Goal: Task Accomplishment & Management: Use online tool/utility

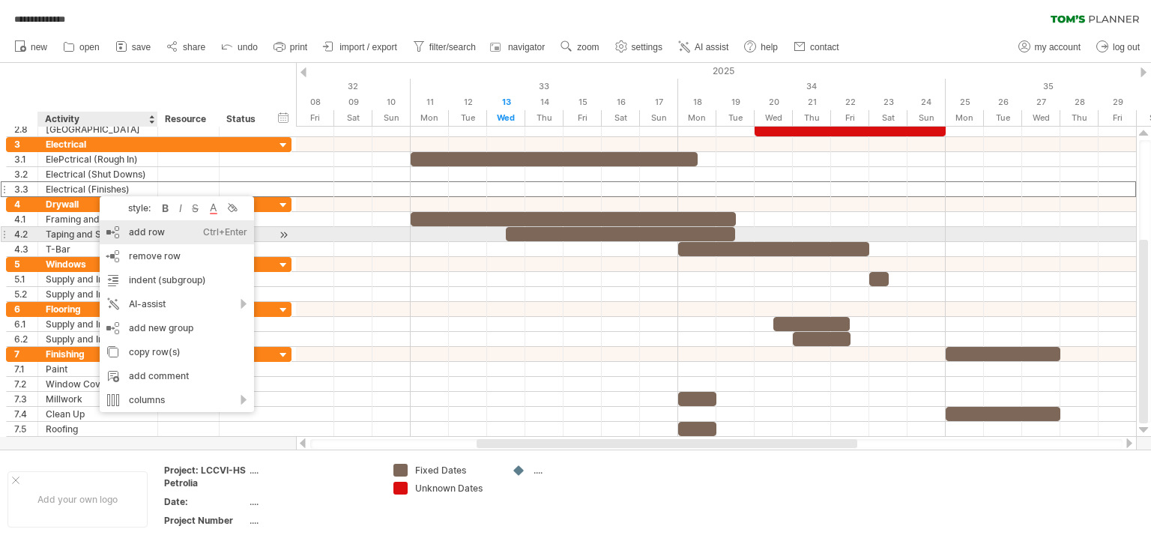
click at [155, 232] on div "add row Ctrl+Enter Cmd+Enter" at bounding box center [177, 232] width 154 height 24
click at [155, 232] on div at bounding box center [155, 234] width 7 height 15
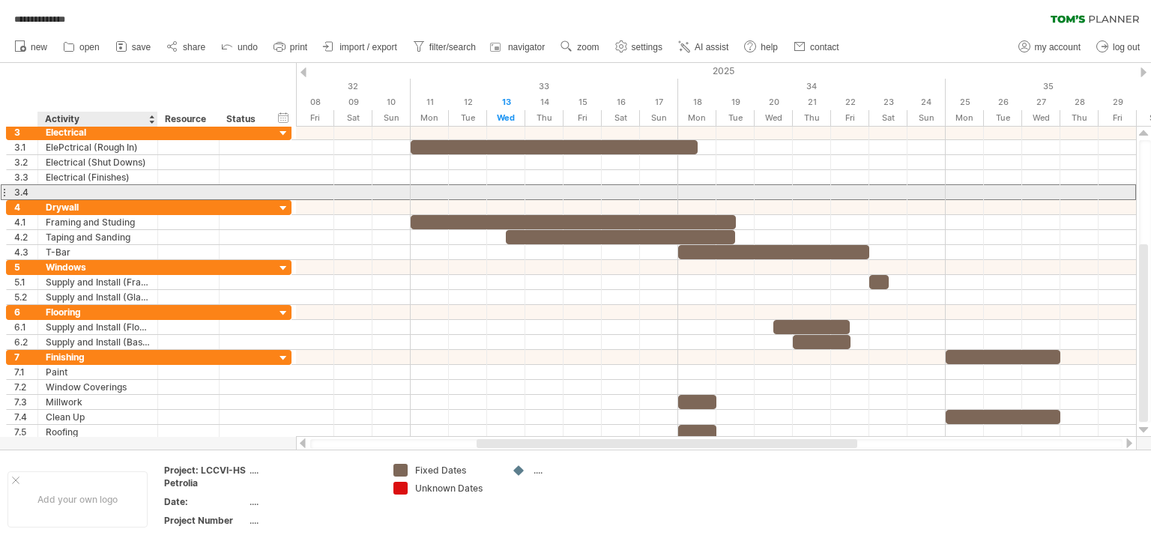
click at [50, 191] on div at bounding box center [98, 192] width 104 height 14
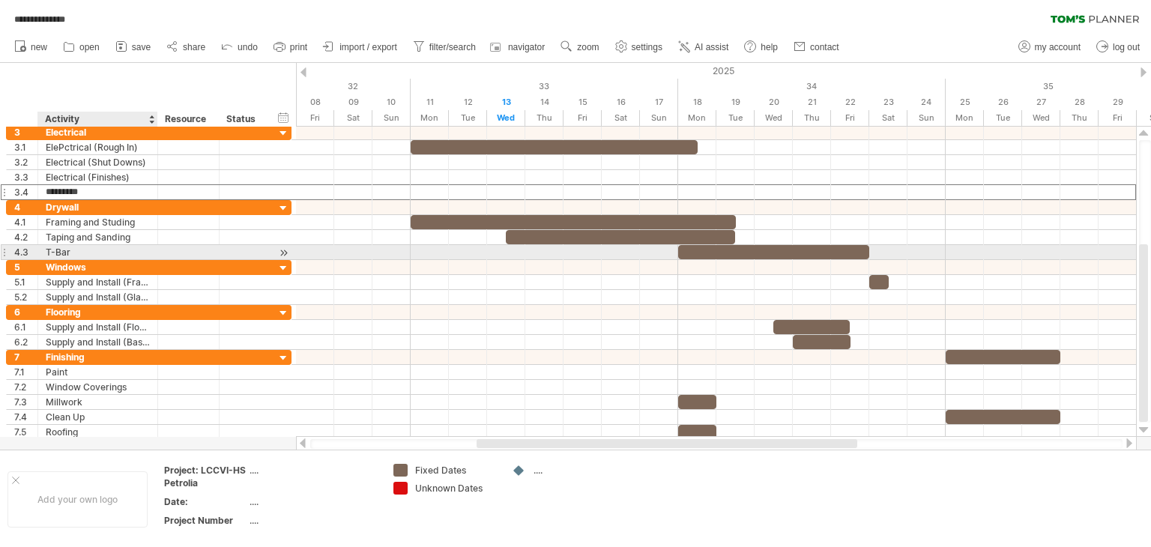
type input "**********"
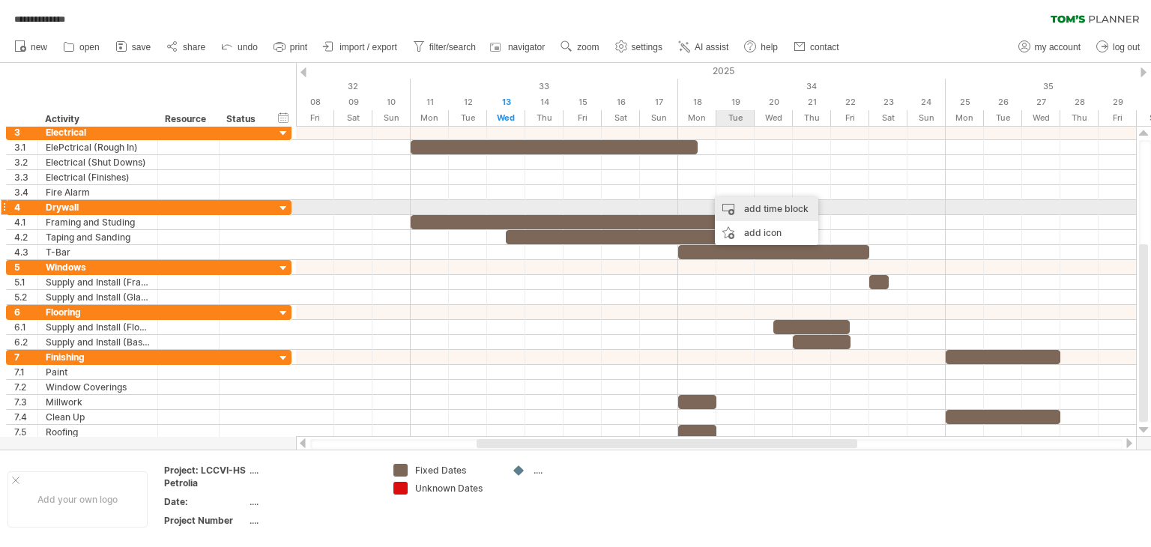
click at [750, 211] on div "add time block" at bounding box center [766, 209] width 103 height 24
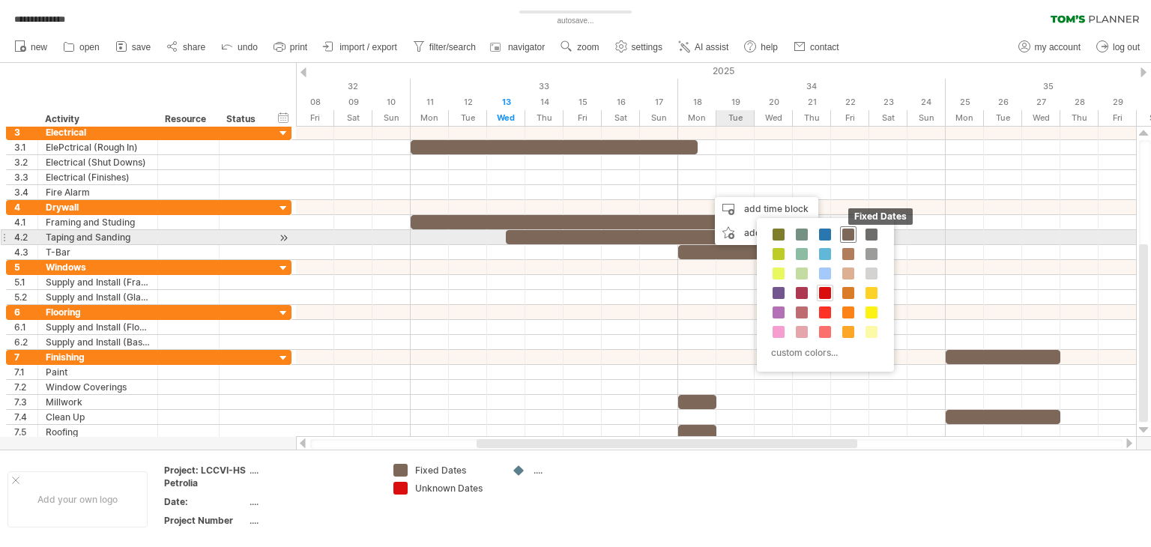
click at [844, 233] on span at bounding box center [849, 235] width 12 height 12
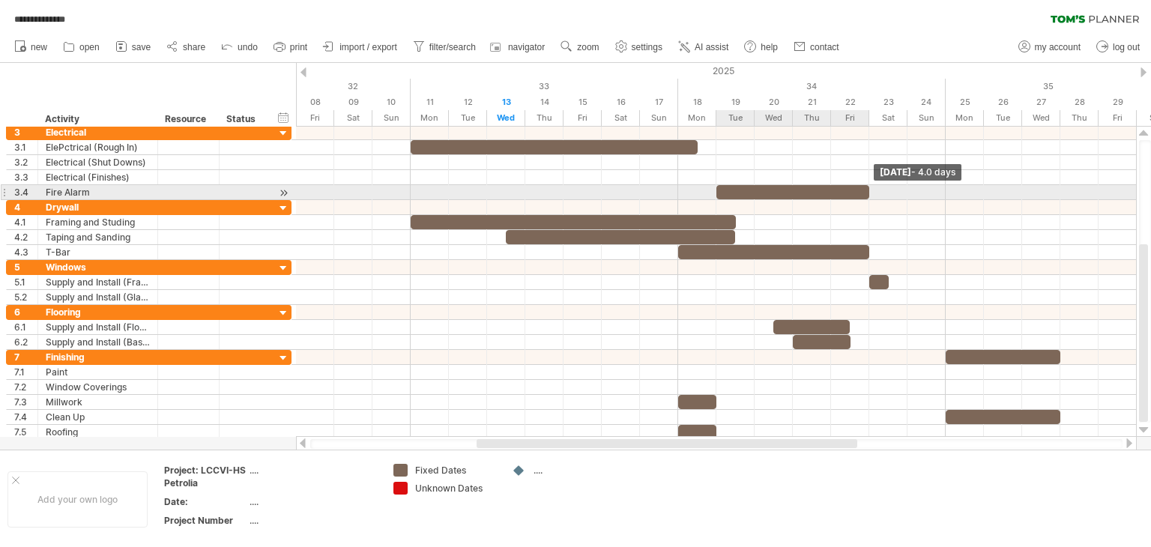
drag, startPoint x: 756, startPoint y: 190, endPoint x: 864, endPoint y: 189, distance: 108.7
click at [864, 189] on div at bounding box center [793, 192] width 153 height 14
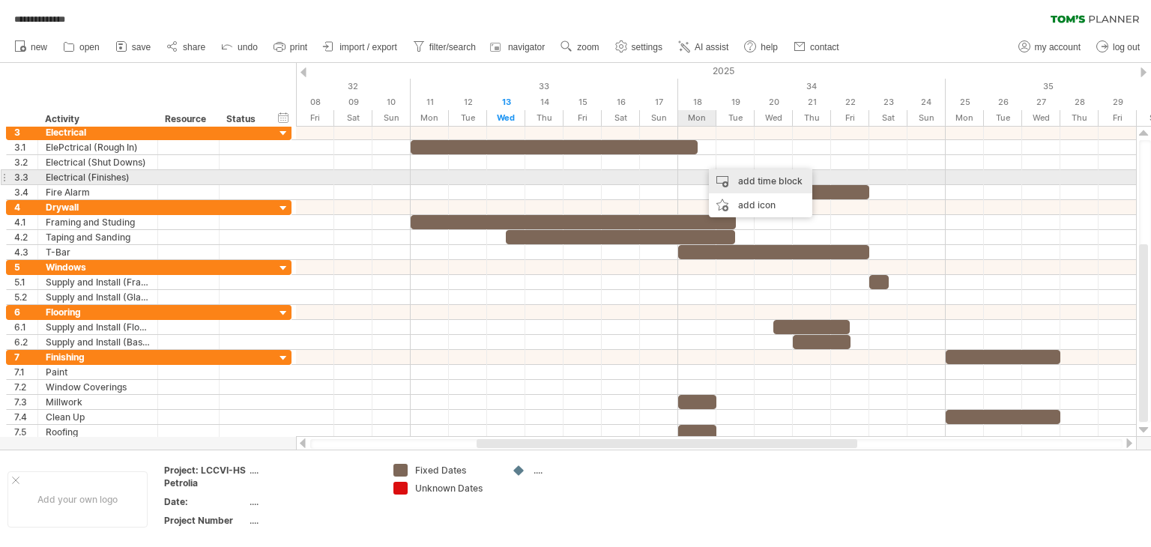
click at [729, 181] on div "add time block" at bounding box center [760, 181] width 103 height 24
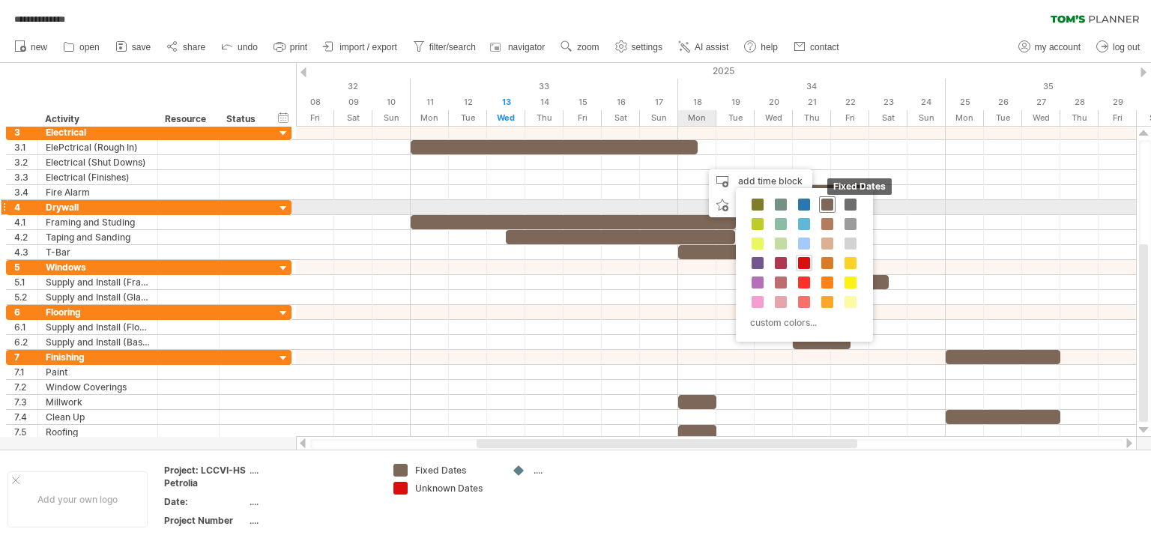
click at [822, 202] on span at bounding box center [828, 205] width 12 height 12
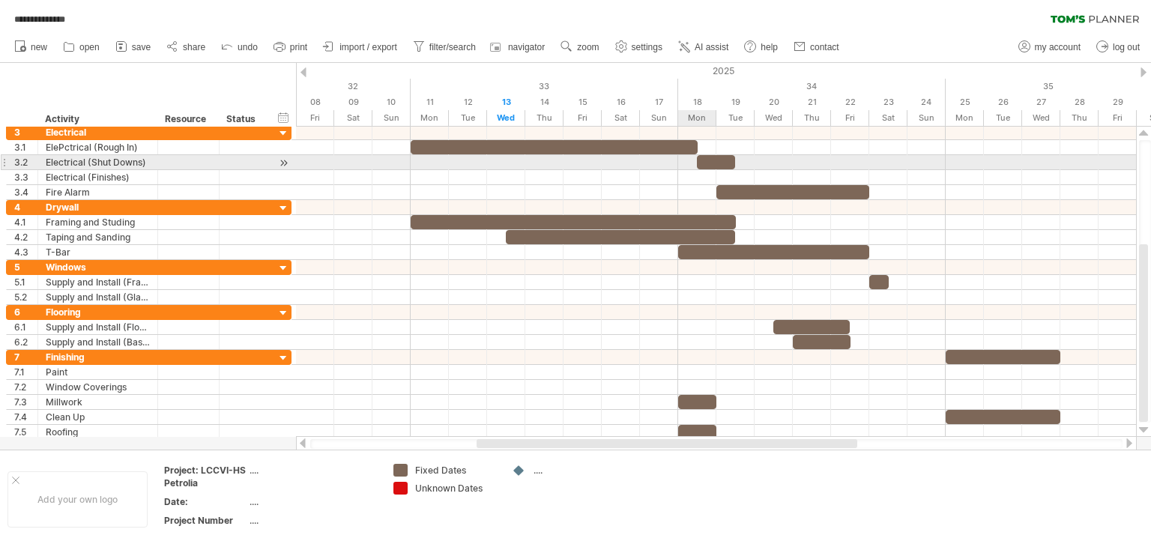
click at [697, 161] on span at bounding box center [697, 162] width 6 height 14
drag, startPoint x: 697, startPoint y: 161, endPoint x: 682, endPoint y: 160, distance: 15.1
click at [682, 160] on div at bounding box center [707, 162] width 58 height 14
drag, startPoint x: 737, startPoint y: 160, endPoint x: 719, endPoint y: 160, distance: 18.0
click at [719, 160] on span at bounding box center [717, 162] width 6 height 14
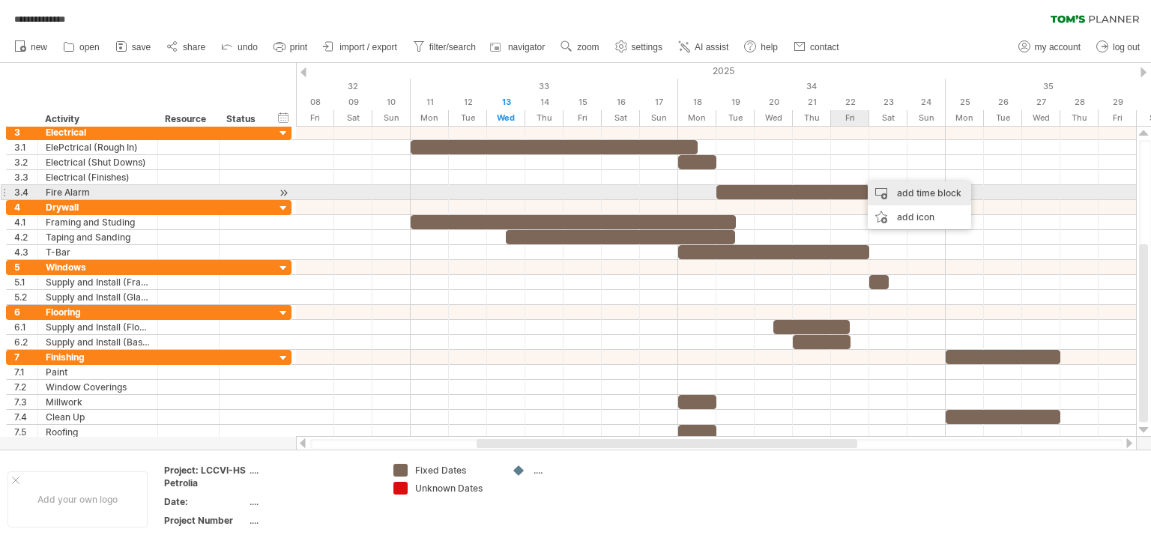
click at [905, 190] on div "add time block" at bounding box center [919, 193] width 103 height 24
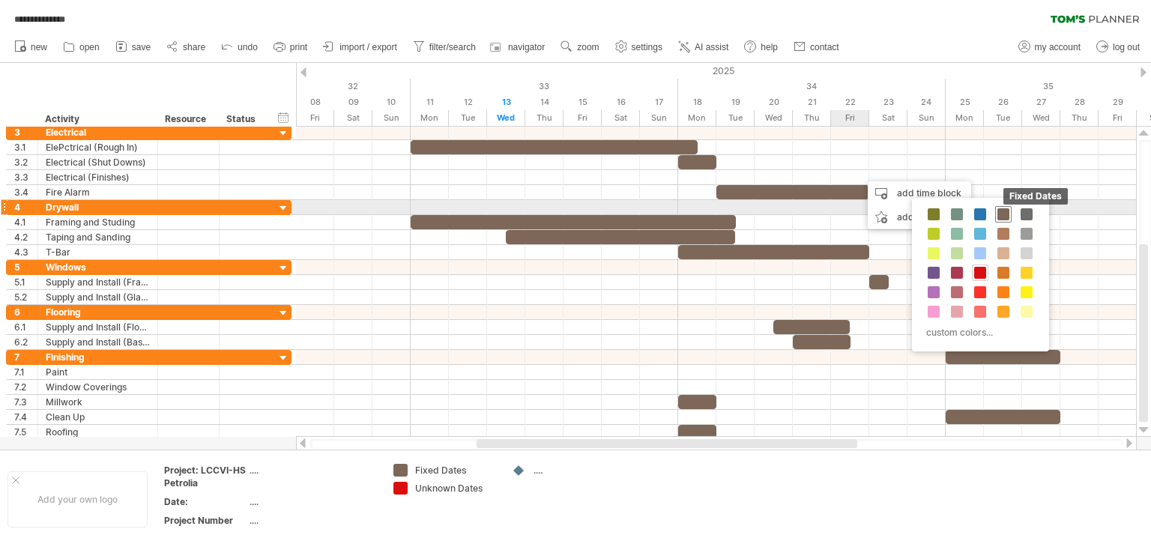
click at [1002, 211] on span at bounding box center [1004, 214] width 12 height 12
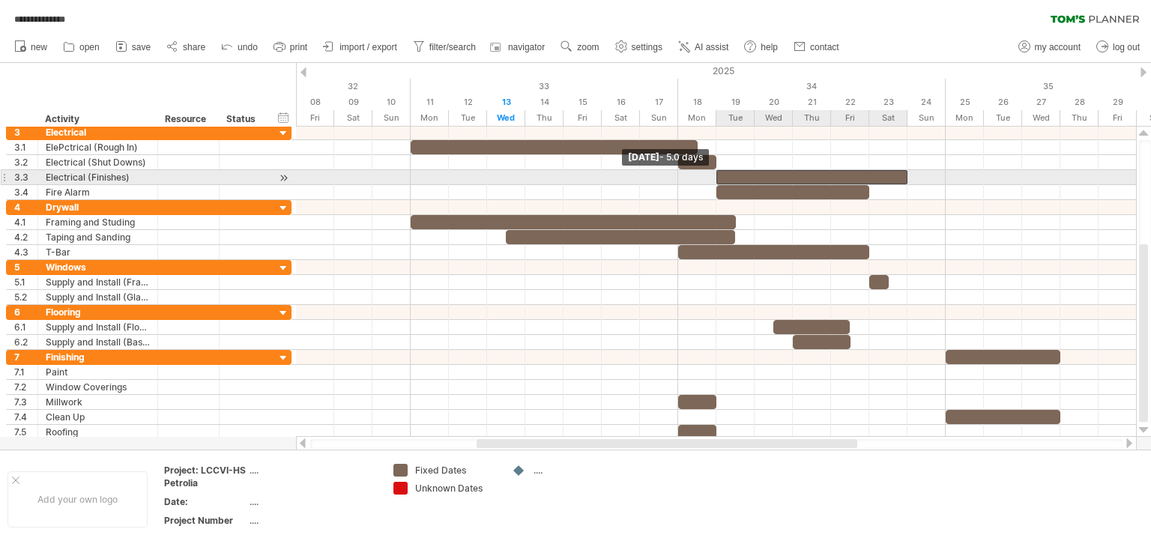
drag, startPoint x: 870, startPoint y: 175, endPoint x: 720, endPoint y: 175, distance: 150.7
click at [720, 175] on div at bounding box center [812, 177] width 191 height 14
drag, startPoint x: 716, startPoint y: 178, endPoint x: 765, endPoint y: 174, distance: 49.7
click at [765, 174] on div "start [DATE] - 1.0 days [DATE] - 3.5 days" at bounding box center [716, 282] width 840 height 310
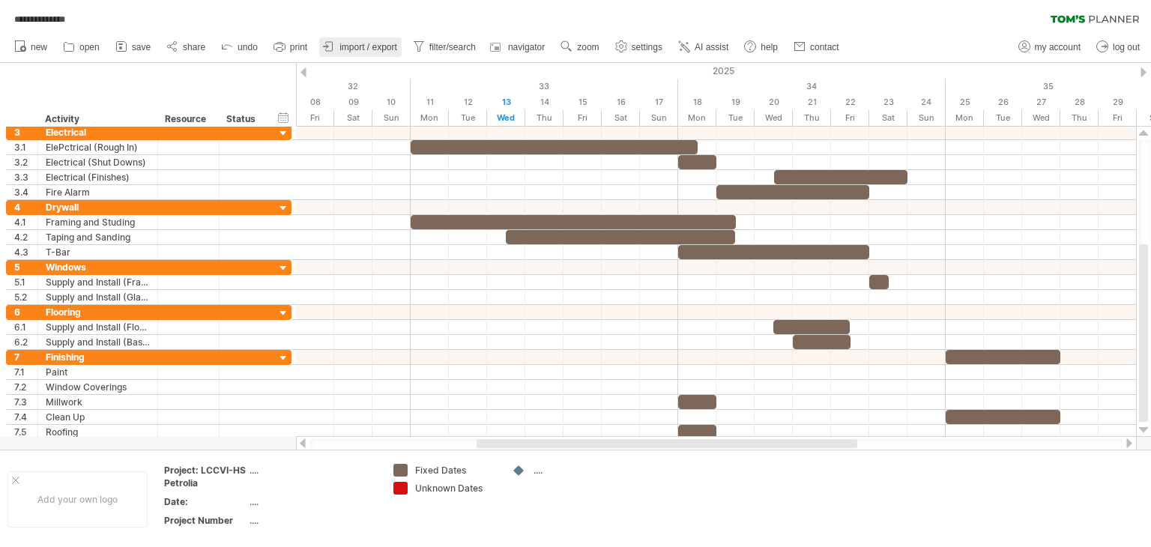
click at [347, 46] on span "import / export" at bounding box center [369, 47] width 58 height 10
click at [0, 0] on div at bounding box center [0, 0] width 0 height 0
click at [366, 49] on span "import / export" at bounding box center [369, 47] width 58 height 10
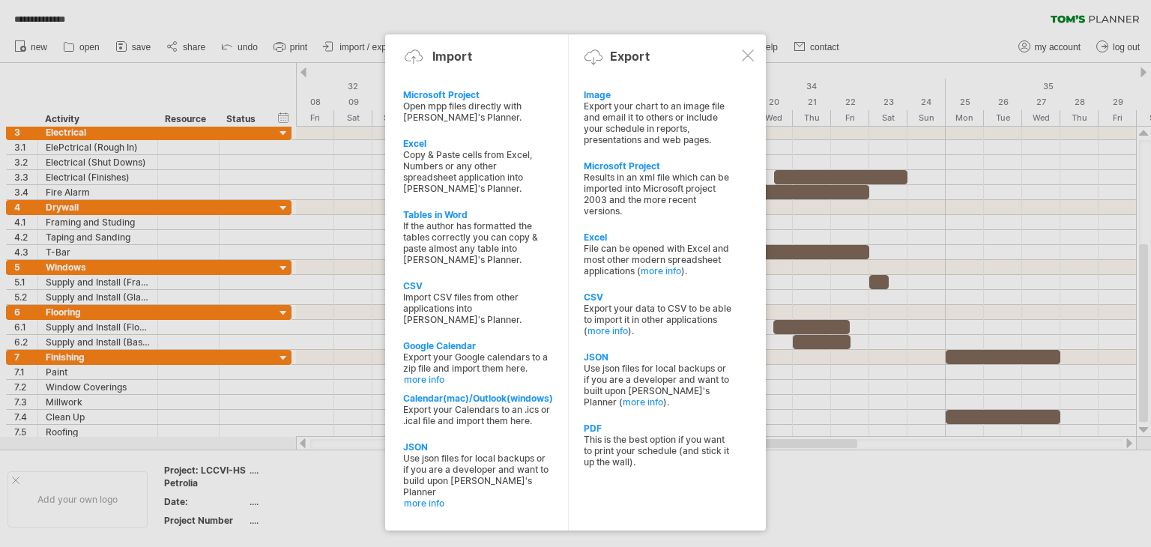
click at [747, 52] on div at bounding box center [748, 55] width 12 height 12
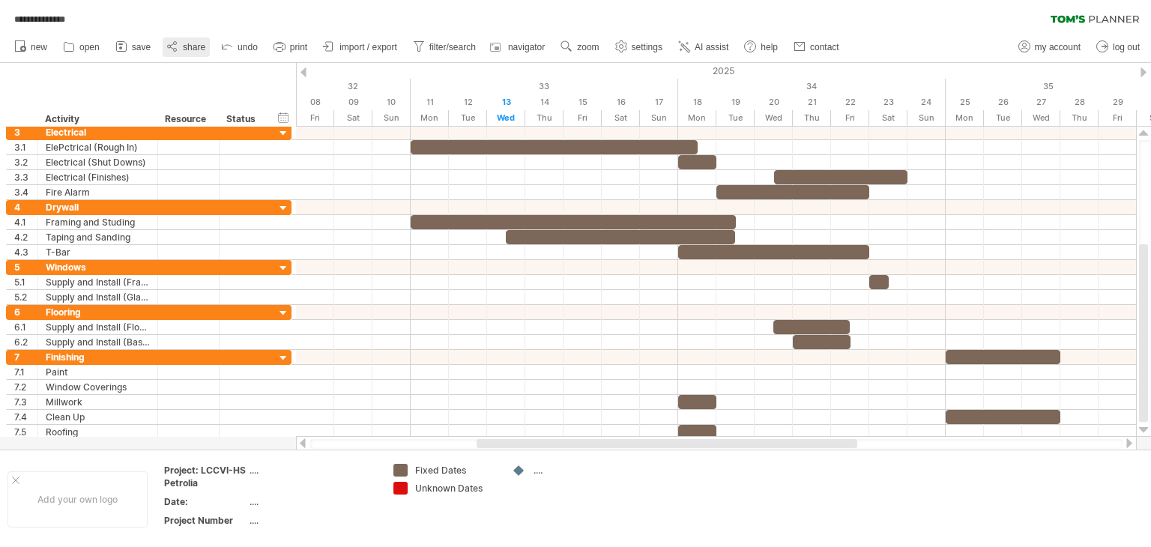
click at [182, 47] on link "share" at bounding box center [186, 46] width 47 height 19
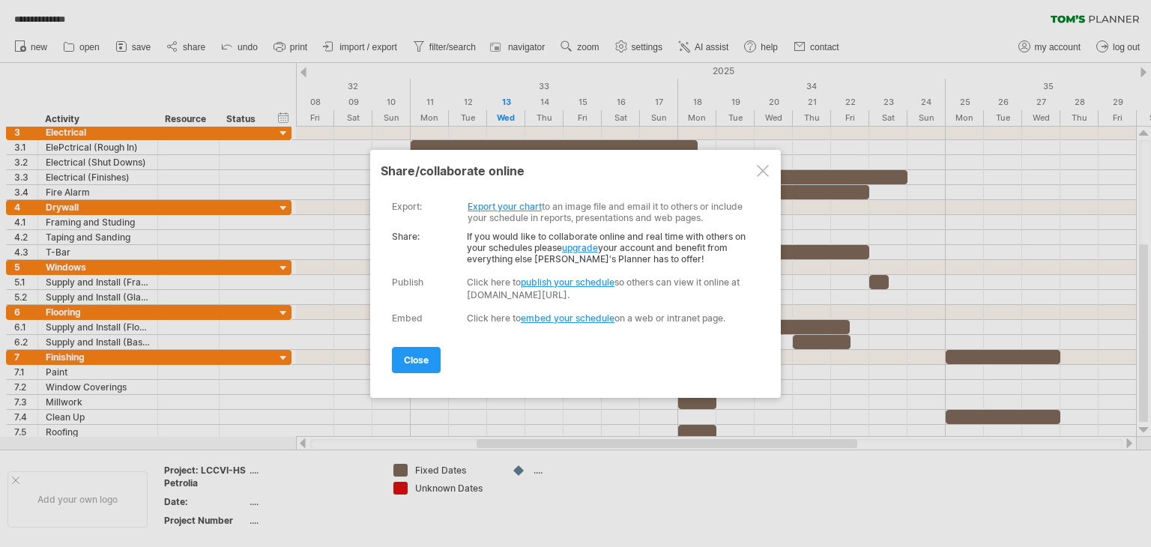
click at [539, 322] on link "embed your schedule" at bounding box center [568, 318] width 94 height 11
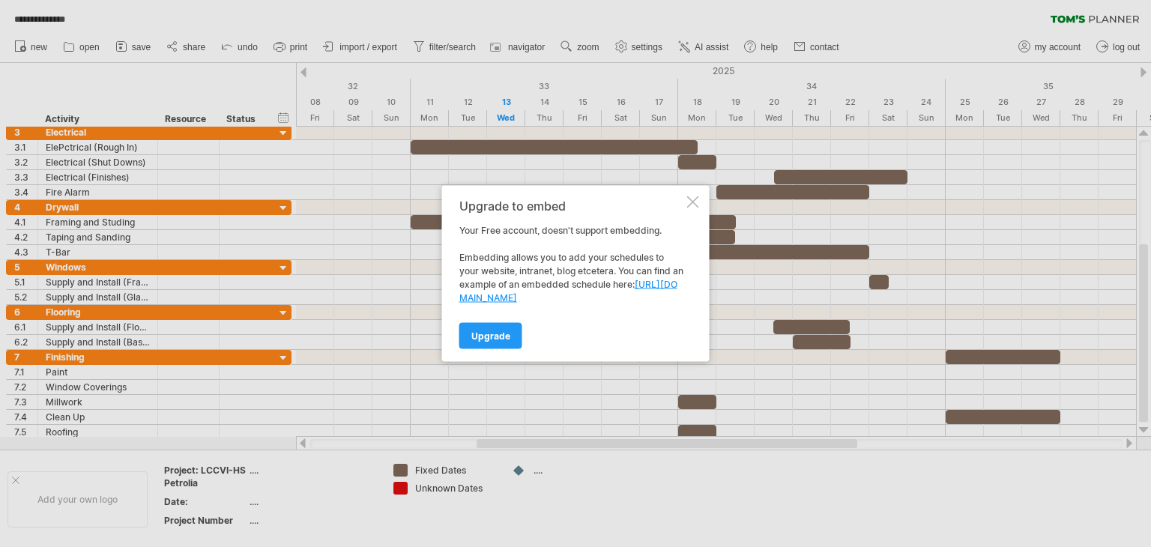
click at [692, 202] on div at bounding box center [693, 202] width 12 height 12
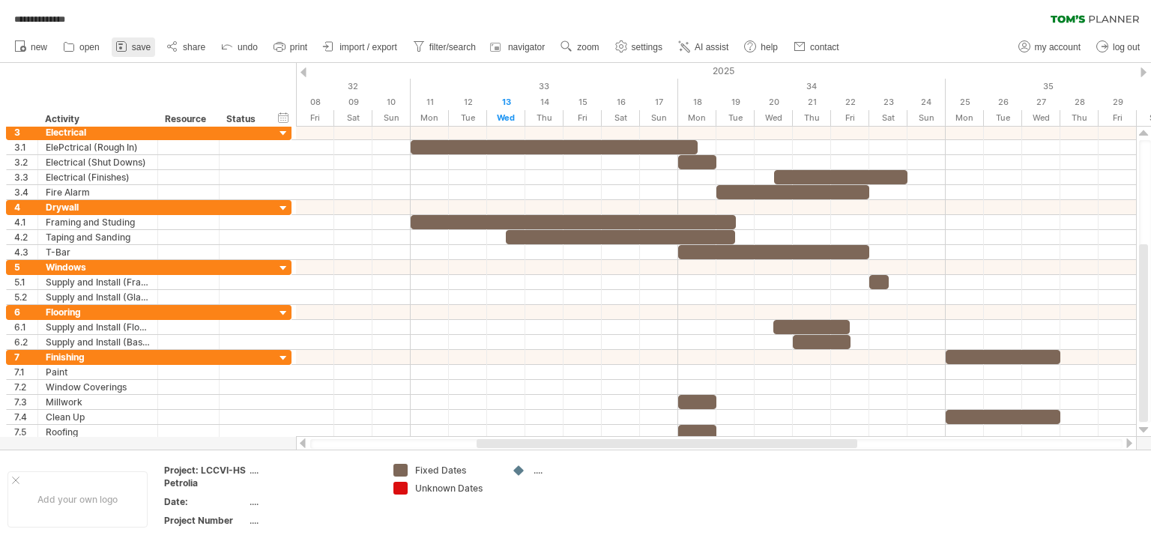
click at [142, 43] on span "save" at bounding box center [141, 47] width 19 height 10
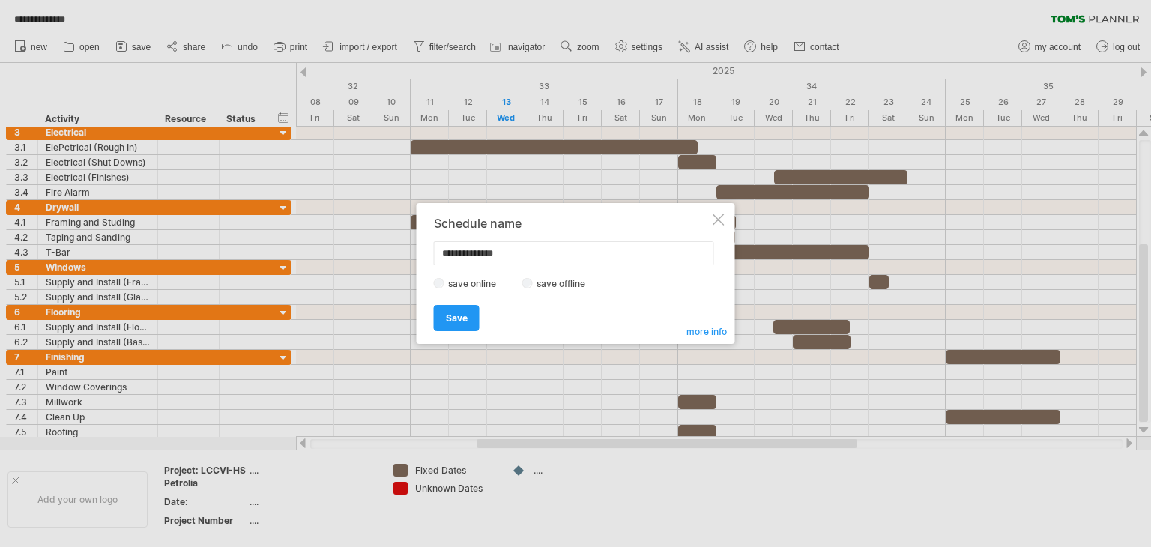
click at [720, 223] on div at bounding box center [719, 220] width 12 height 12
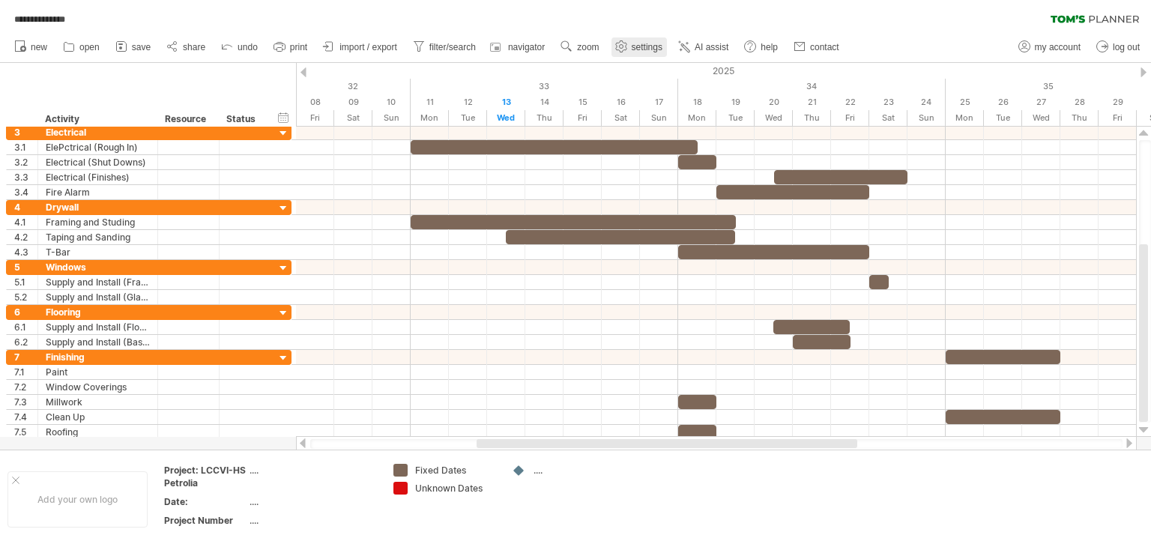
click at [642, 46] on span "settings" at bounding box center [647, 47] width 31 height 10
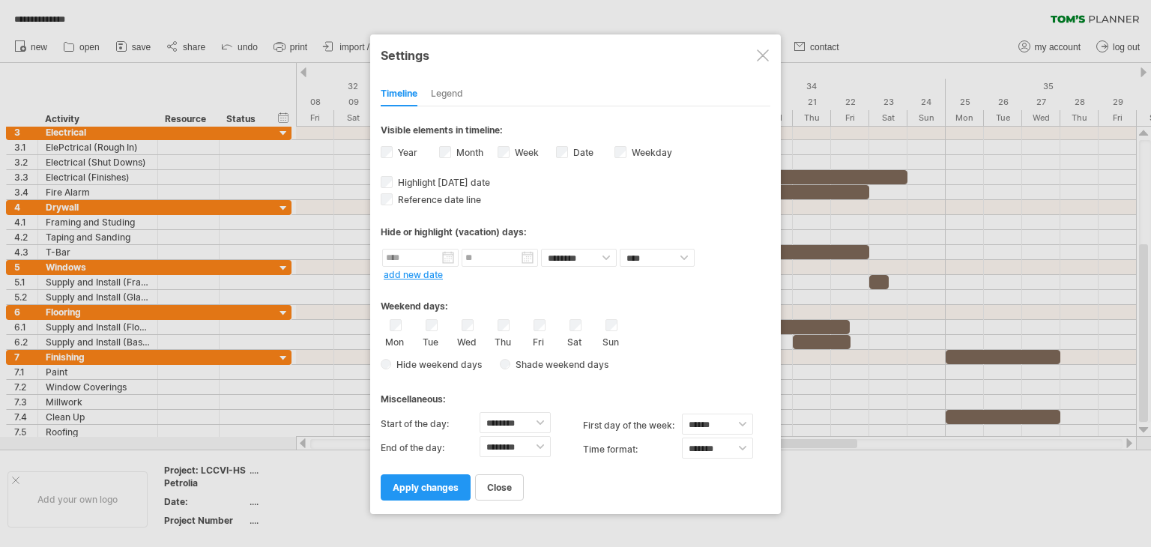
click at [760, 52] on div at bounding box center [763, 55] width 12 height 12
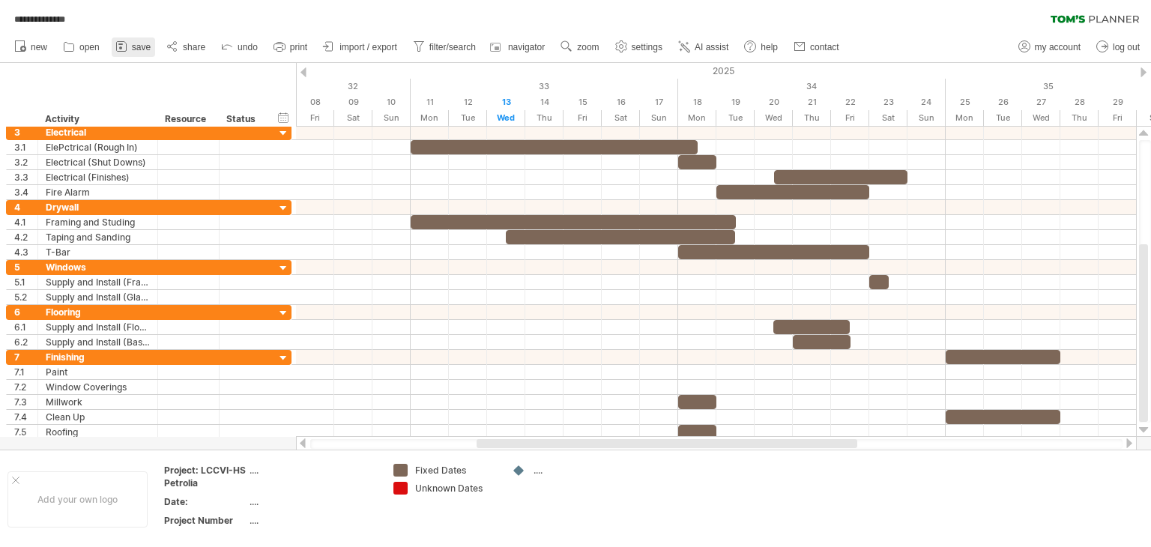
click at [132, 47] on span "save" at bounding box center [141, 47] width 19 height 10
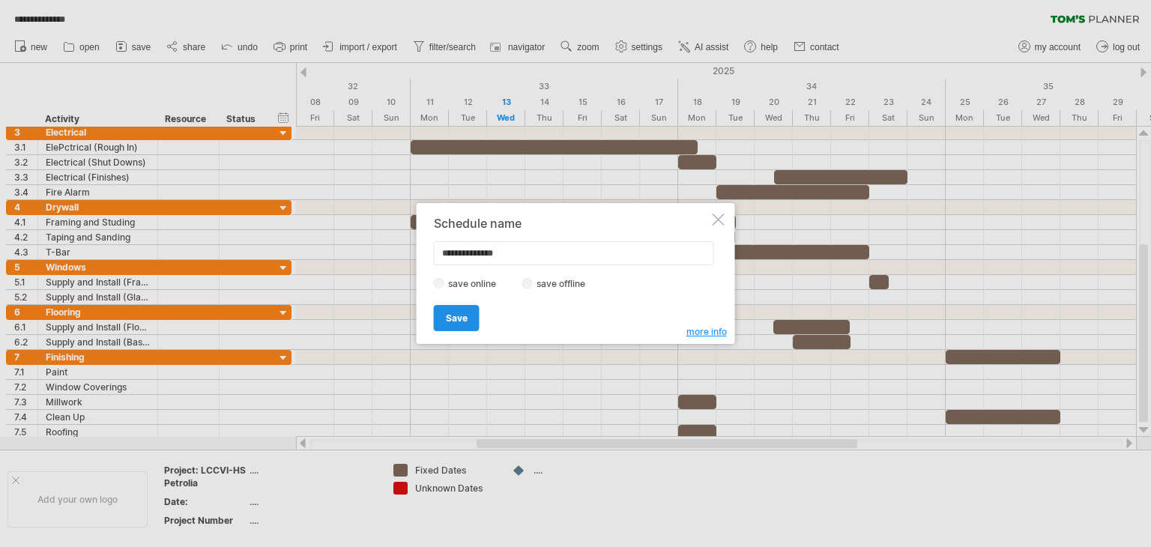
click at [457, 317] on span "Save" at bounding box center [457, 318] width 22 height 11
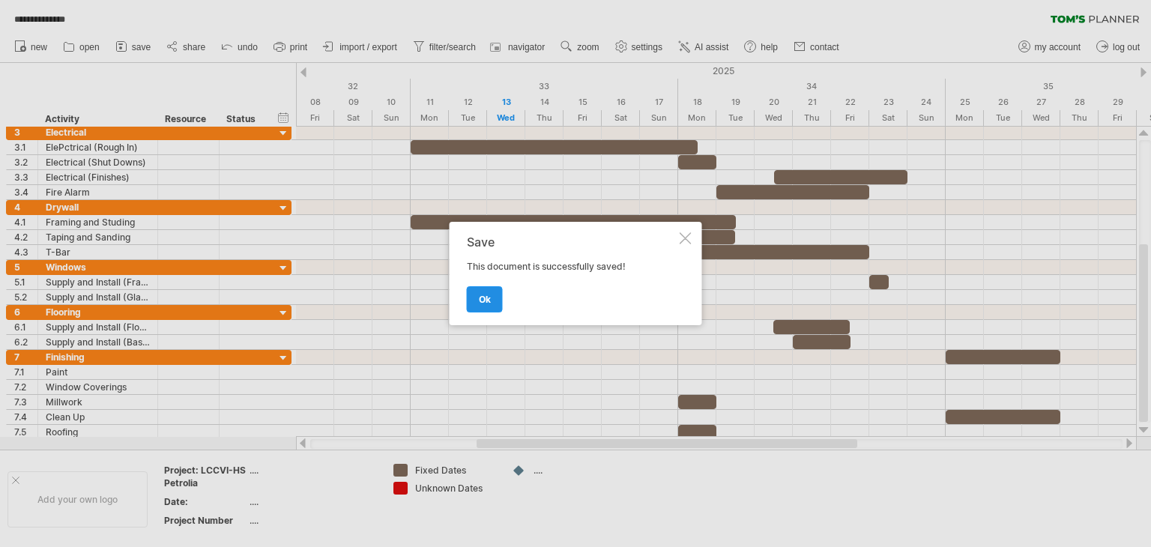
click at [486, 298] on span "ok" at bounding box center [485, 299] width 12 height 11
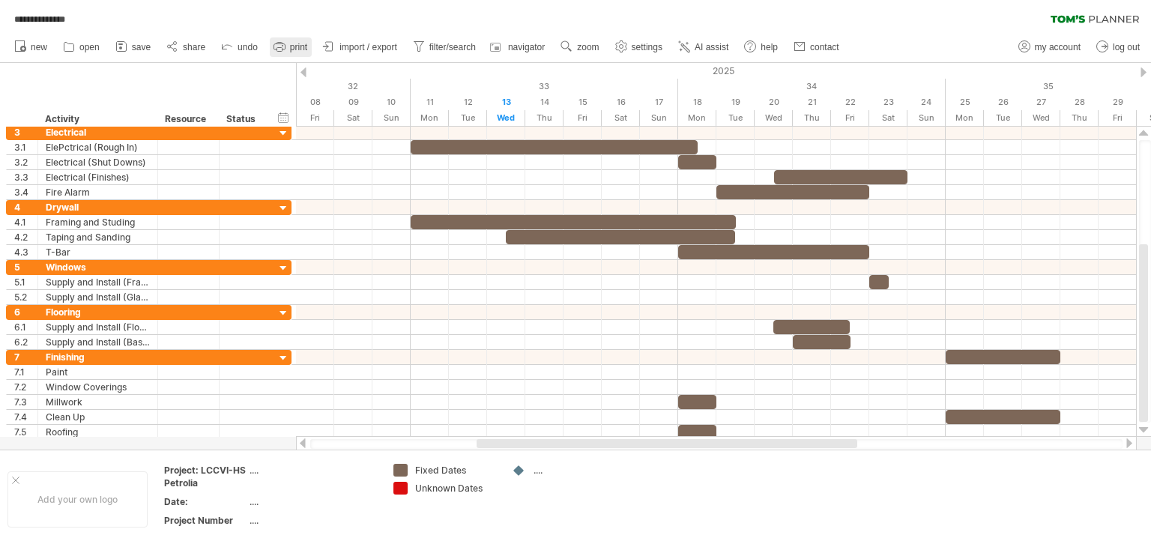
click at [291, 46] on span "print" at bounding box center [298, 47] width 17 height 10
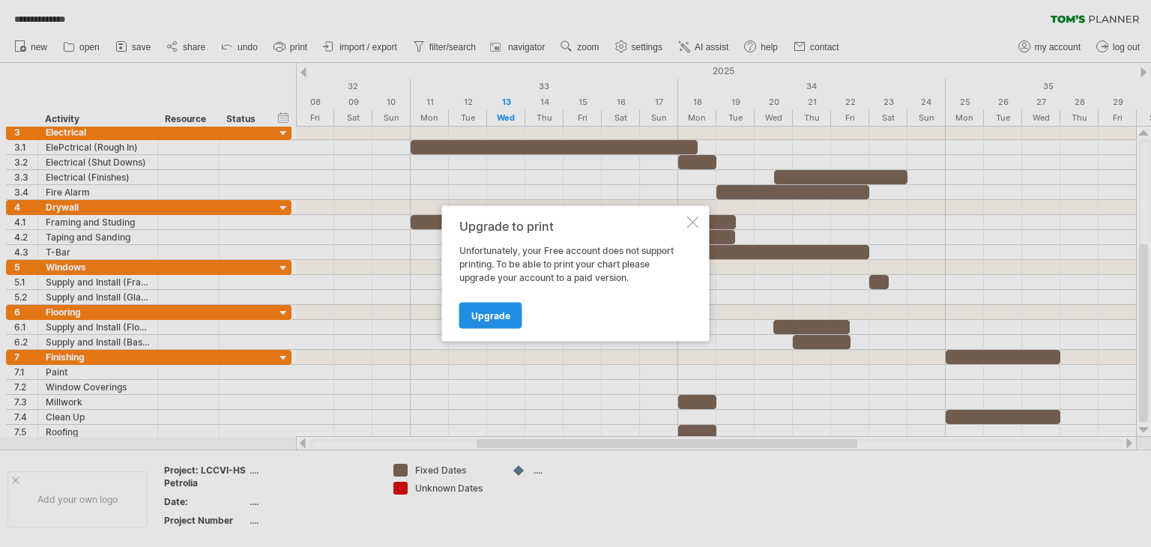
click at [481, 313] on span "Upgrade" at bounding box center [491, 315] width 39 height 11
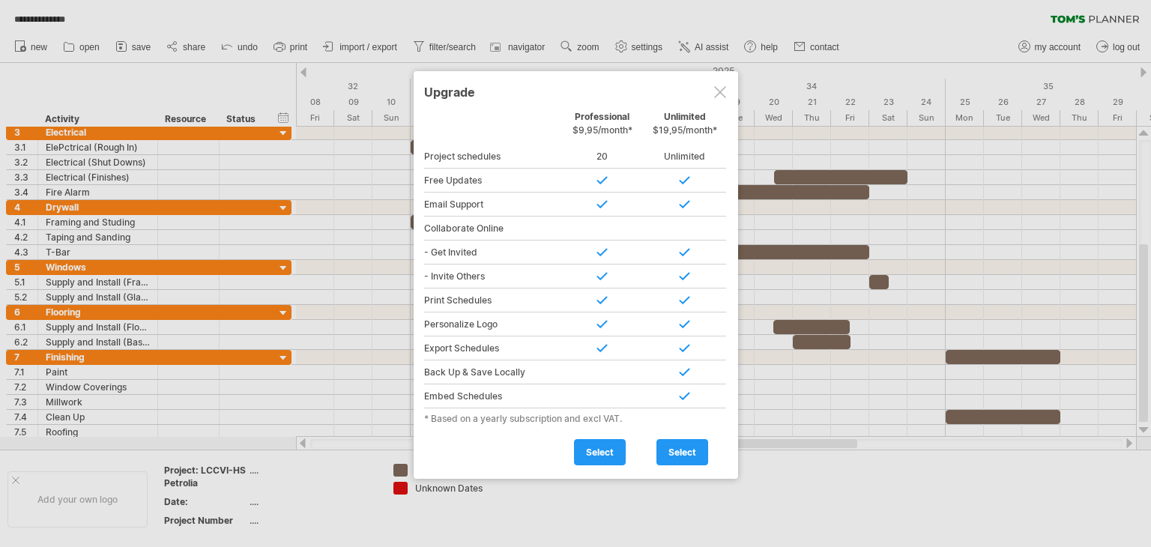
click at [720, 93] on div at bounding box center [720, 92] width 12 height 12
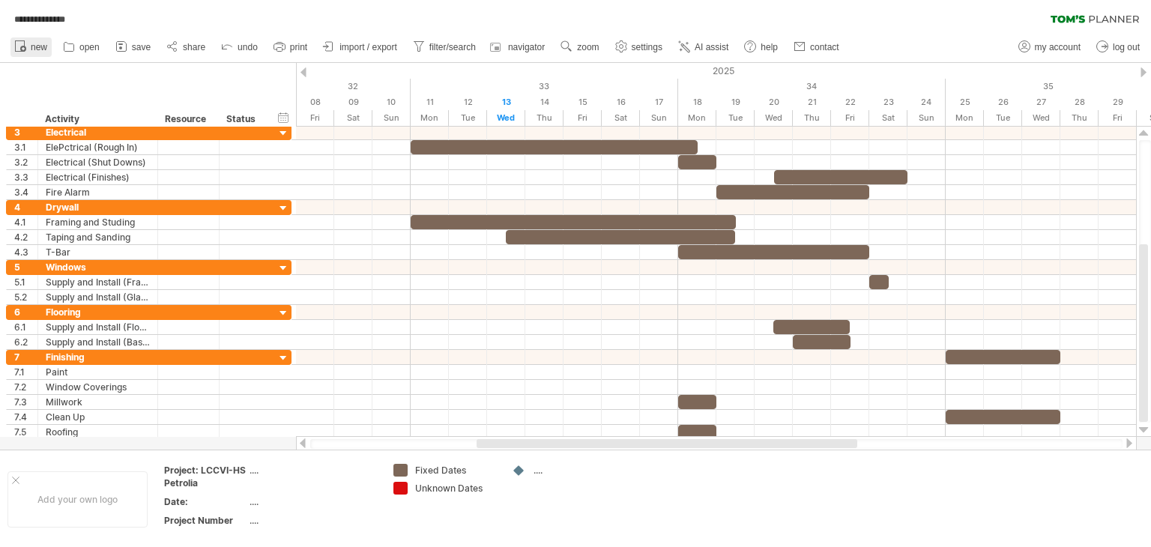
click at [33, 46] on span "new" at bounding box center [39, 47] width 16 height 10
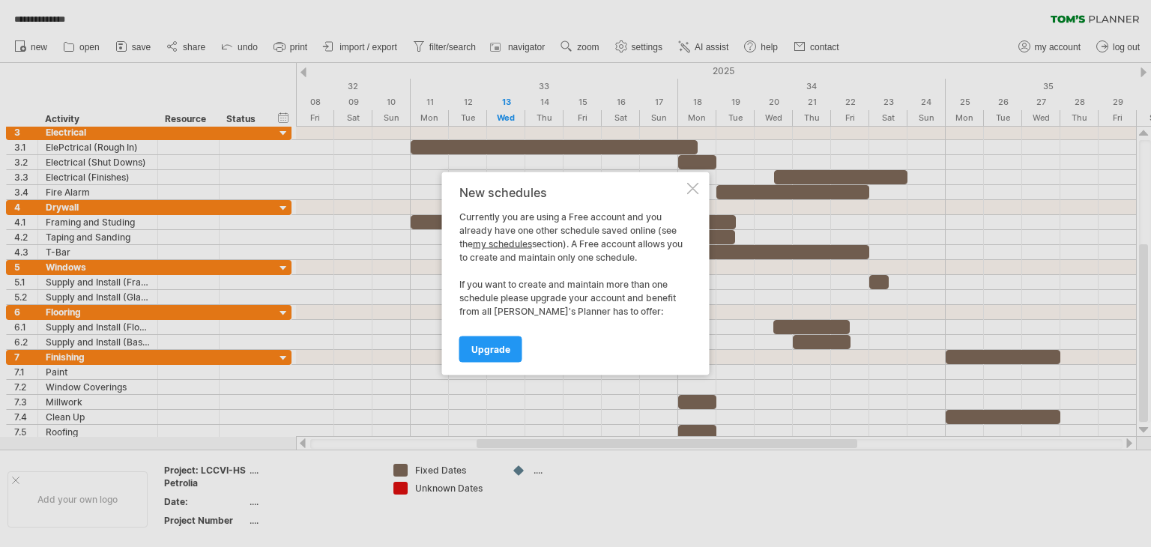
click at [693, 187] on div at bounding box center [693, 189] width 12 height 12
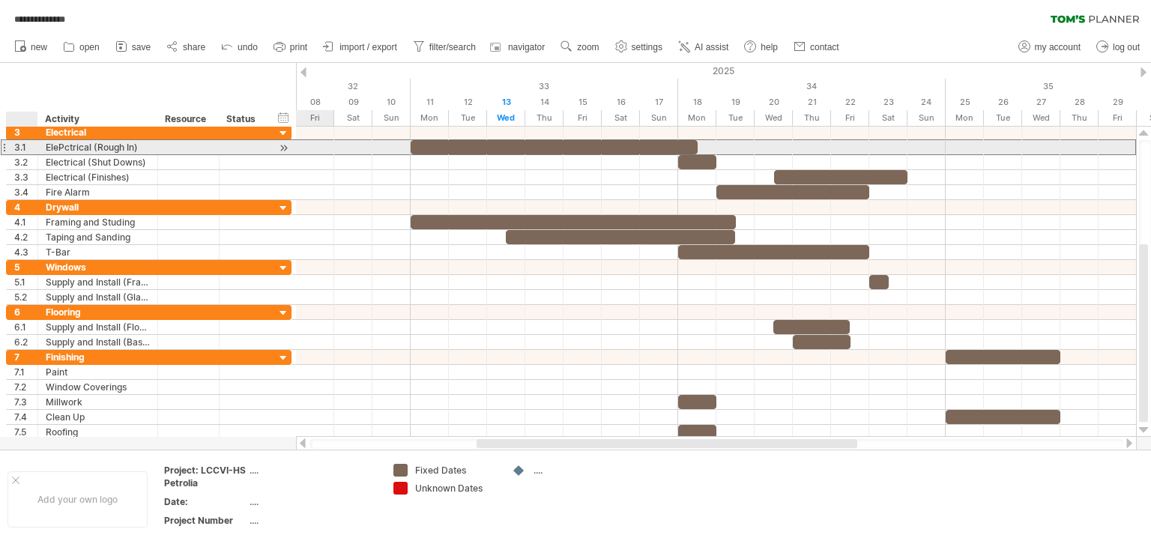
drag, startPoint x: 17, startPoint y: 146, endPoint x: 25, endPoint y: 145, distance: 7.6
click at [25, 145] on div "3.1" at bounding box center [25, 147] width 23 height 14
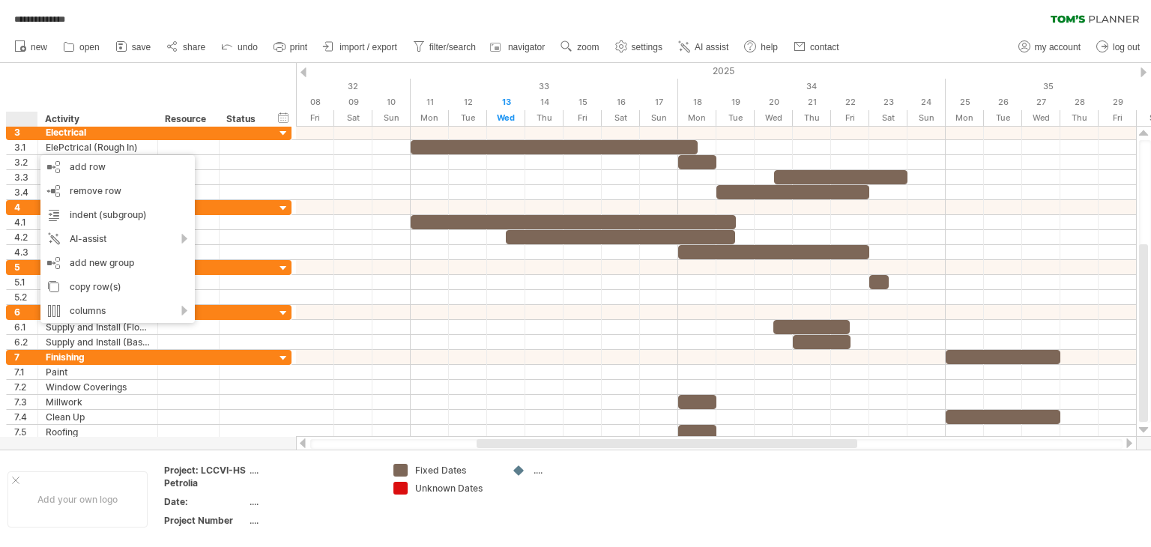
click at [876, 19] on div "**********" at bounding box center [575, 15] width 1151 height 31
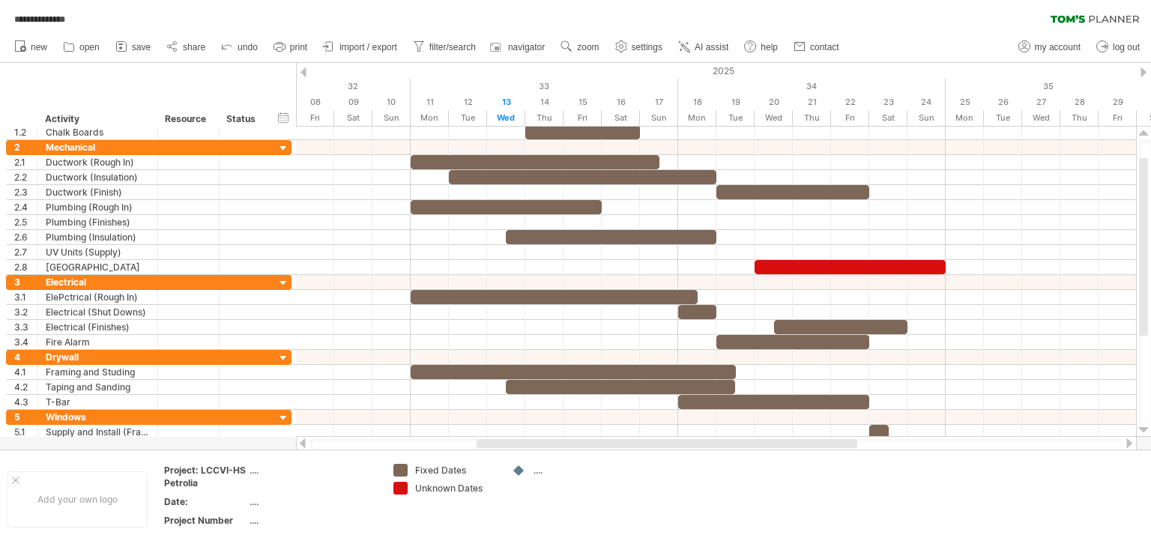
click at [1127, 445] on div at bounding box center [1130, 444] width 12 height 10
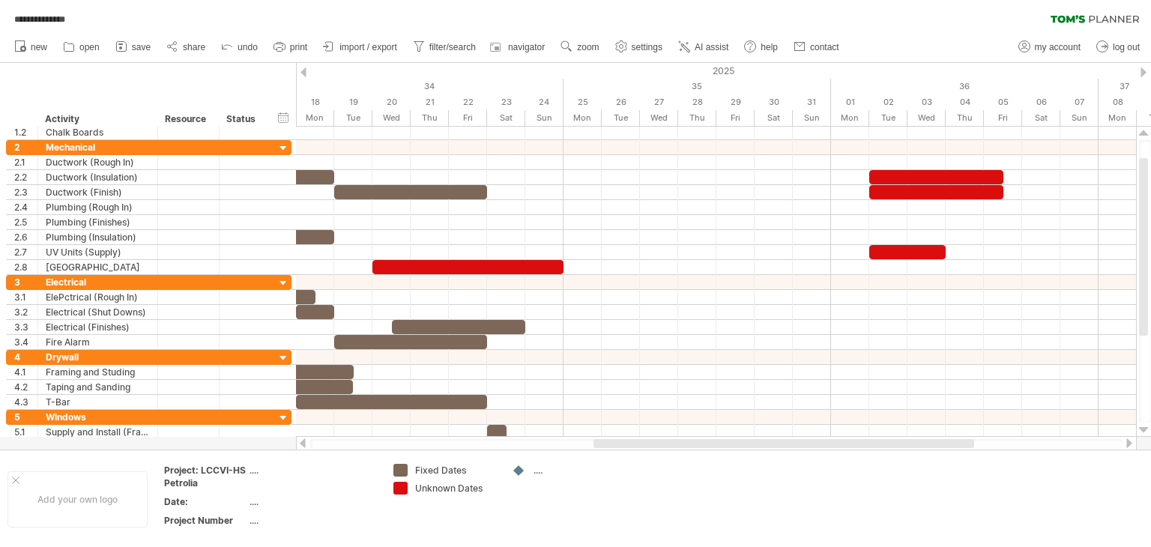
click at [304, 444] on div at bounding box center [303, 444] width 12 height 10
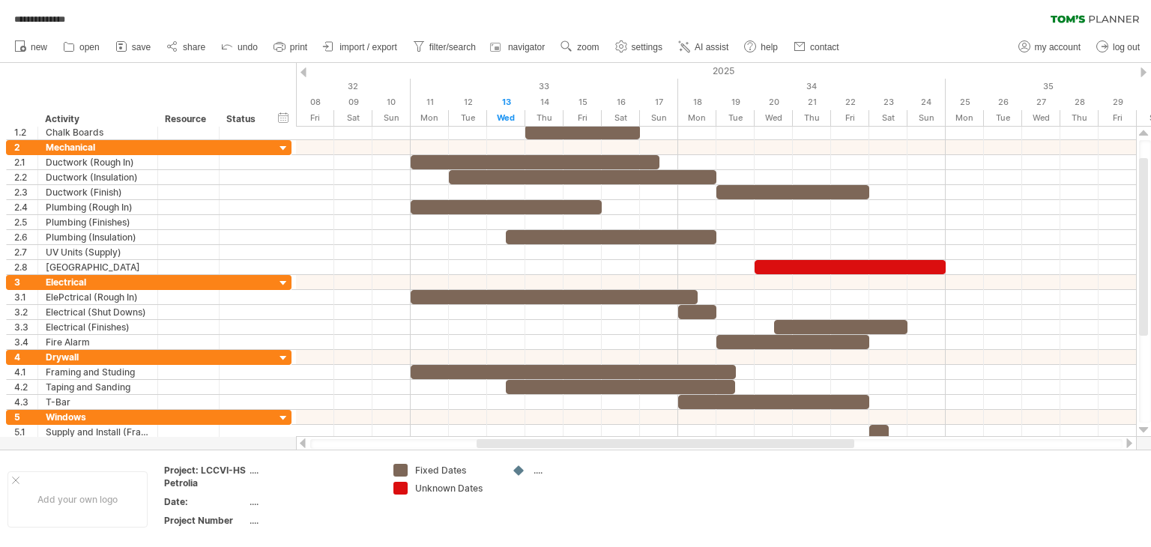
drag, startPoint x: 1121, startPoint y: 0, endPoint x: 305, endPoint y: 445, distance: 929.9
click at [305, 445] on div at bounding box center [303, 444] width 12 height 10
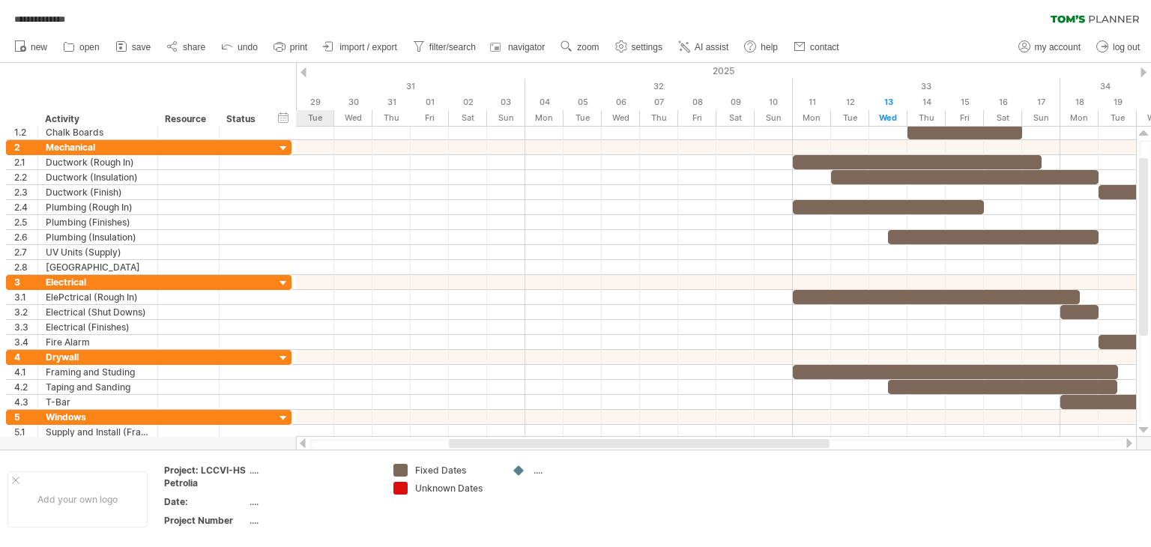
click at [305, 445] on div at bounding box center [303, 444] width 12 height 10
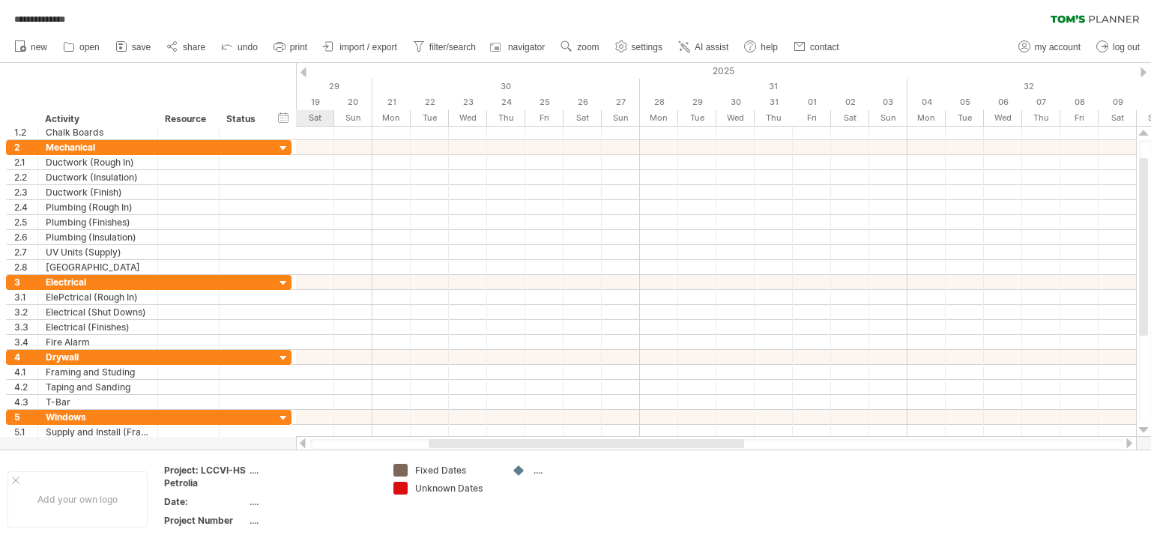
click at [1132, 443] on div at bounding box center [1130, 444] width 12 height 10
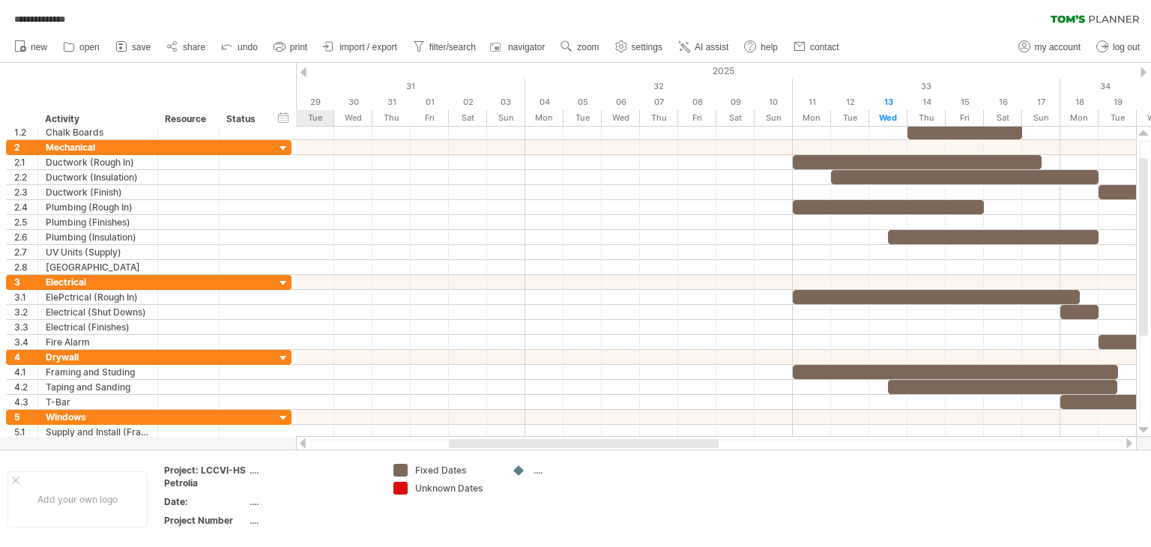
click at [1132, 443] on div at bounding box center [1130, 444] width 12 height 10
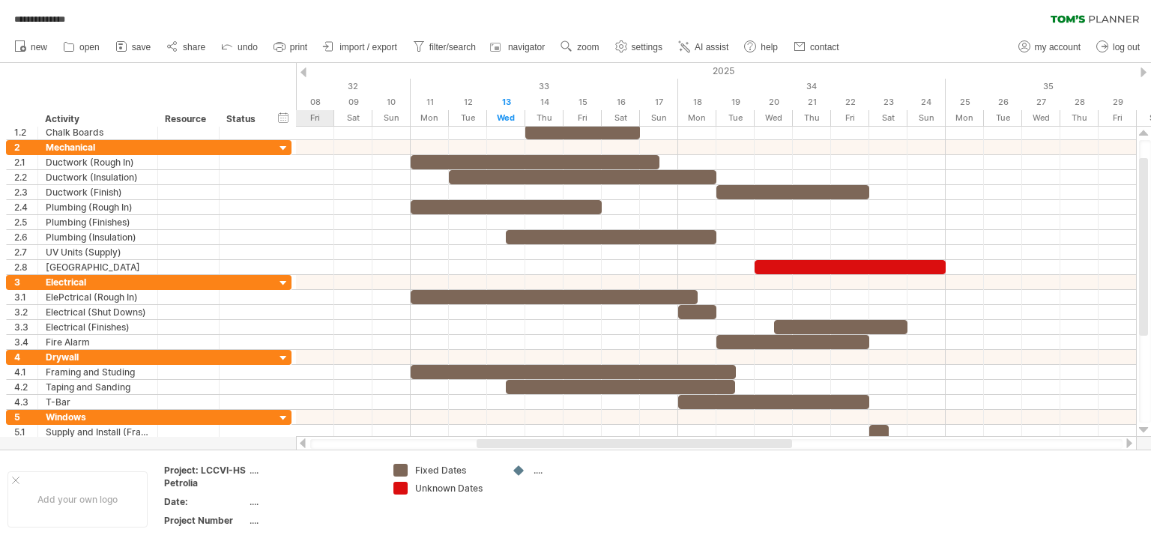
click at [1130, 444] on div at bounding box center [1130, 444] width 12 height 10
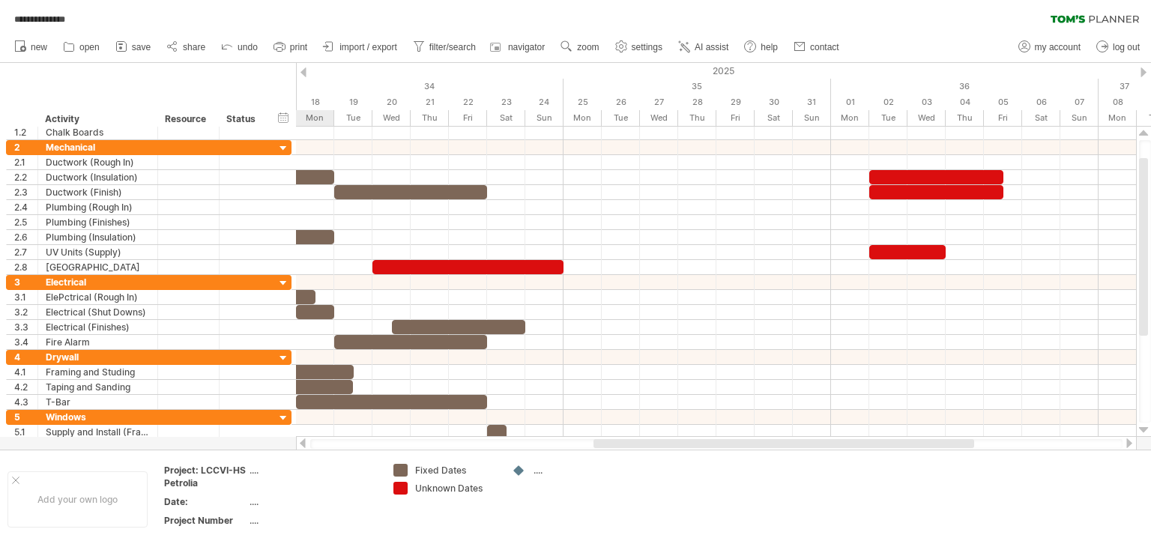
click at [1130, 444] on div at bounding box center [1130, 444] width 12 height 10
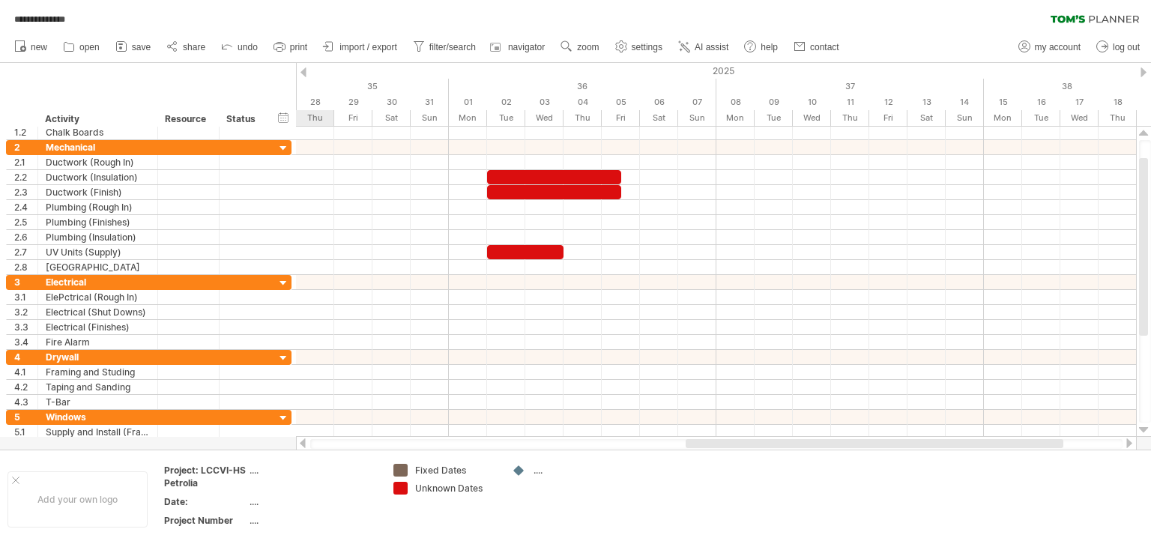
click at [303, 442] on div at bounding box center [303, 444] width 12 height 10
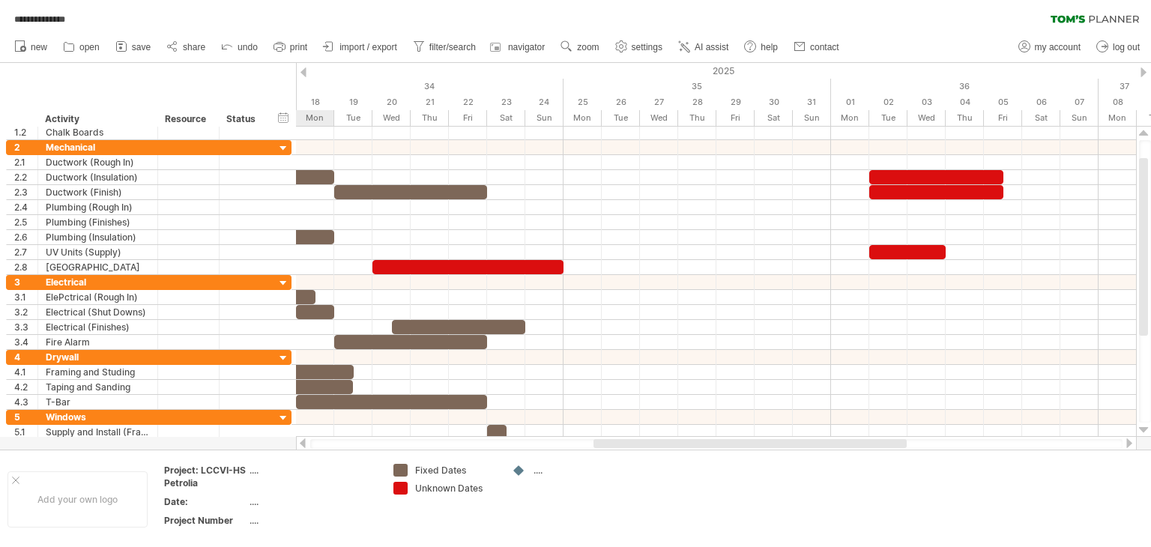
click at [303, 442] on div at bounding box center [303, 444] width 12 height 10
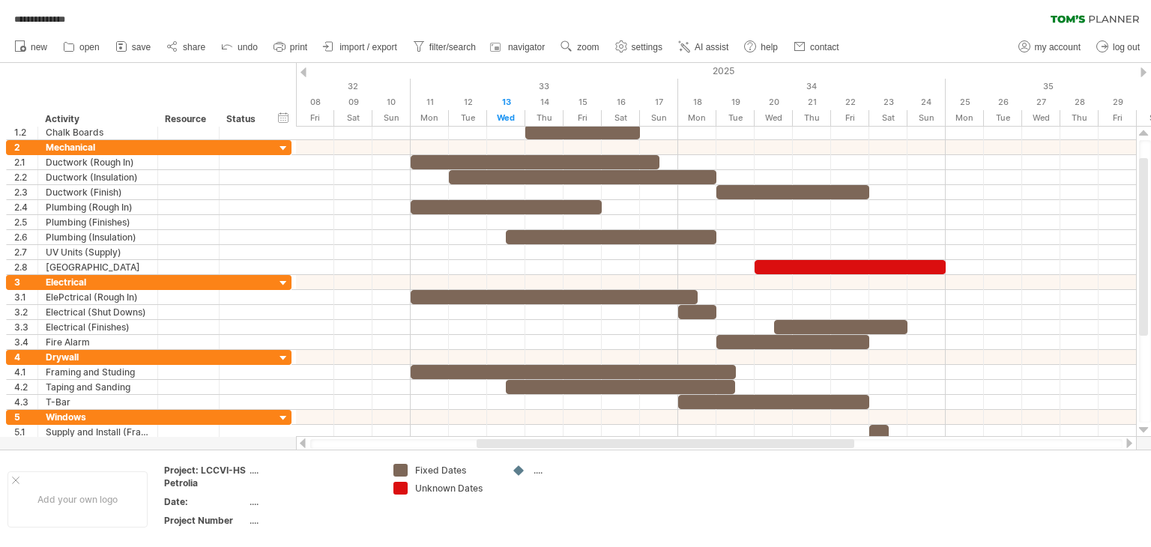
click at [1130, 447] on div at bounding box center [1130, 444] width 12 height 10
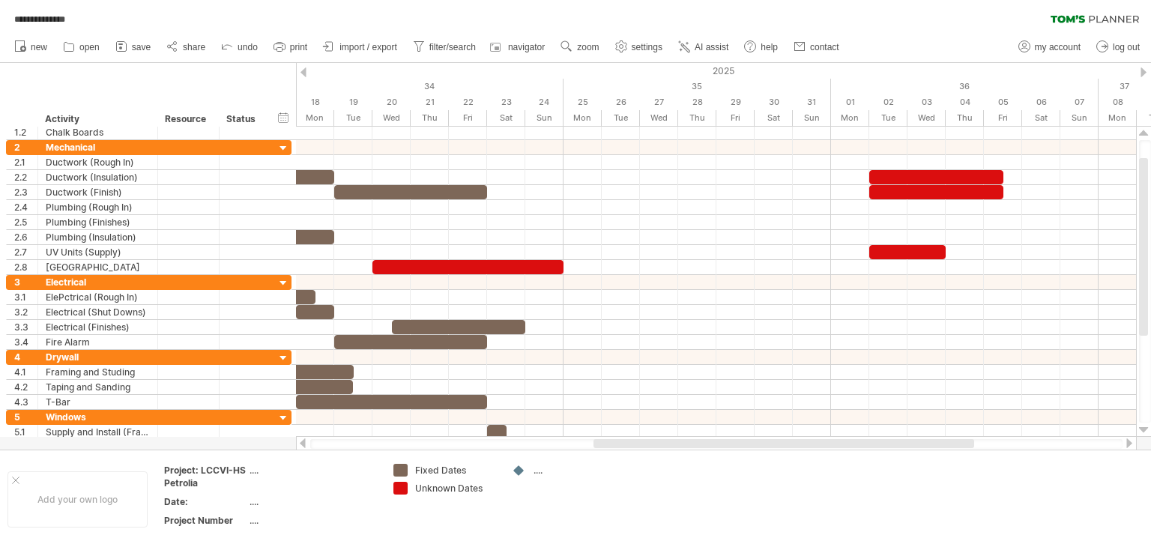
click at [1130, 447] on div at bounding box center [1130, 444] width 12 height 10
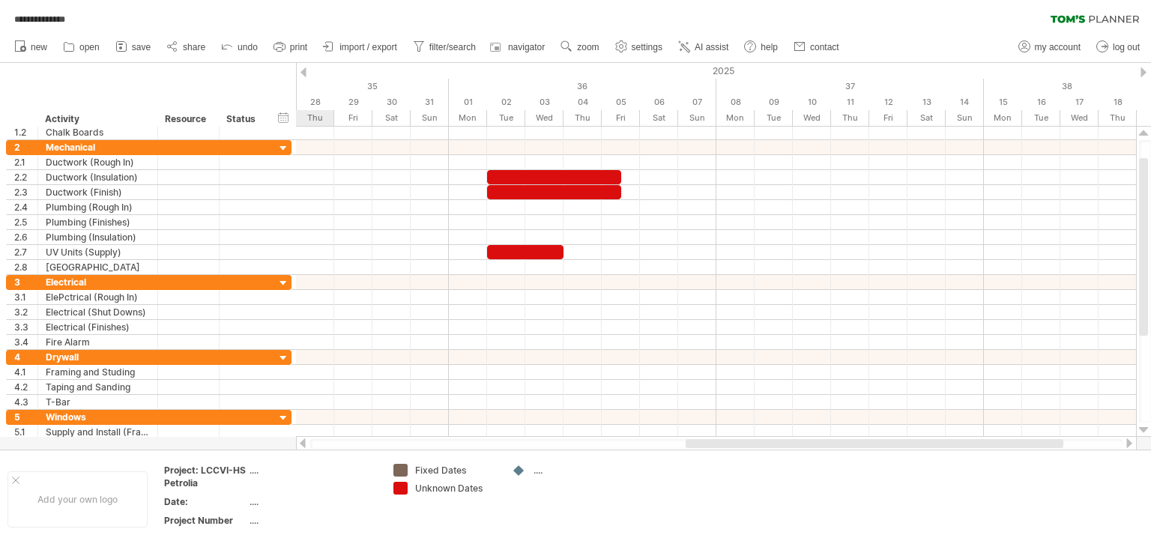
click at [304, 443] on div at bounding box center [303, 444] width 12 height 10
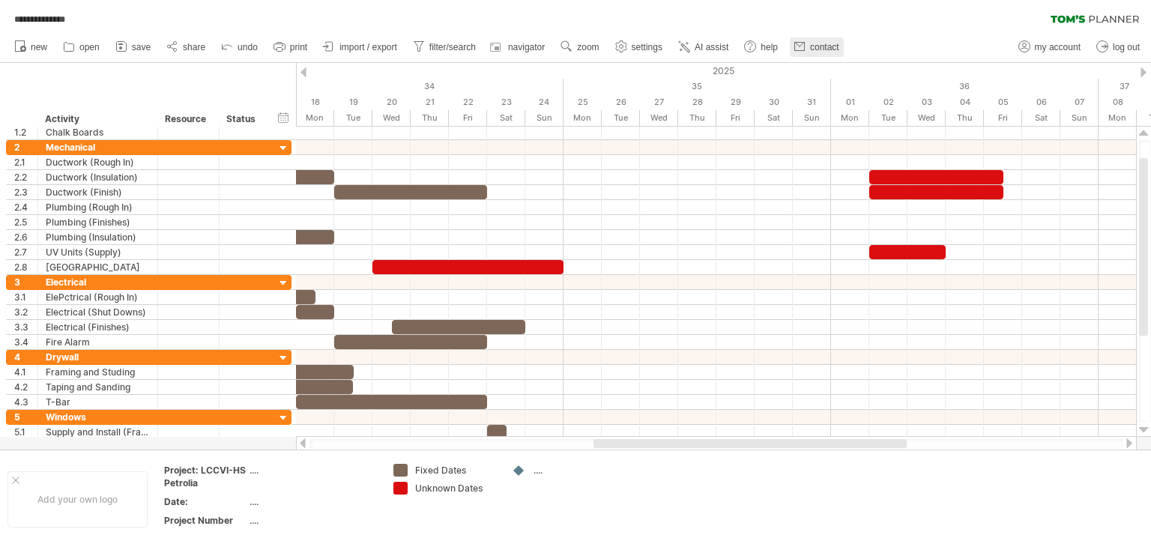
click at [807, 46] on use at bounding box center [799, 46] width 15 height 15
click at [0, 0] on div at bounding box center [0, 0] width 0 height 0
click at [807, 46] on use at bounding box center [799, 46] width 15 height 15
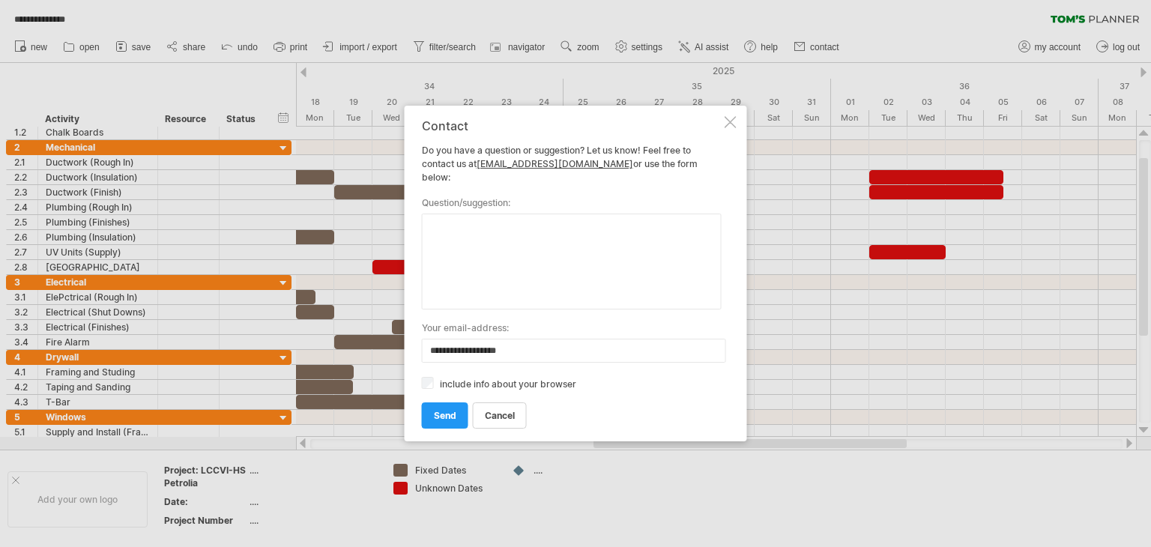
click at [729, 128] on div at bounding box center [731, 122] width 12 height 12
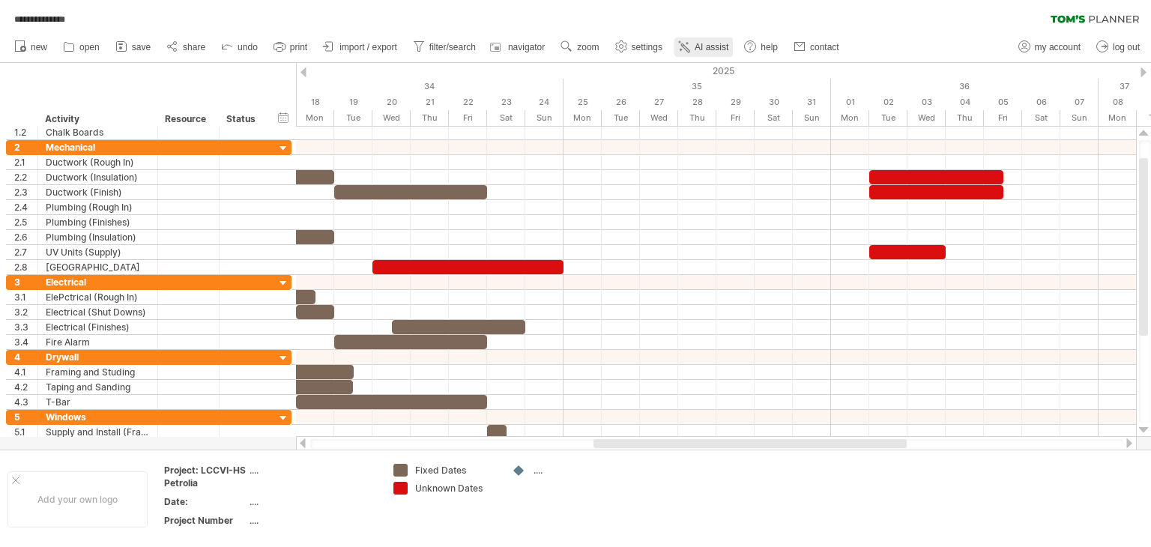
click at [708, 46] on span "AI assist" at bounding box center [712, 47] width 34 height 10
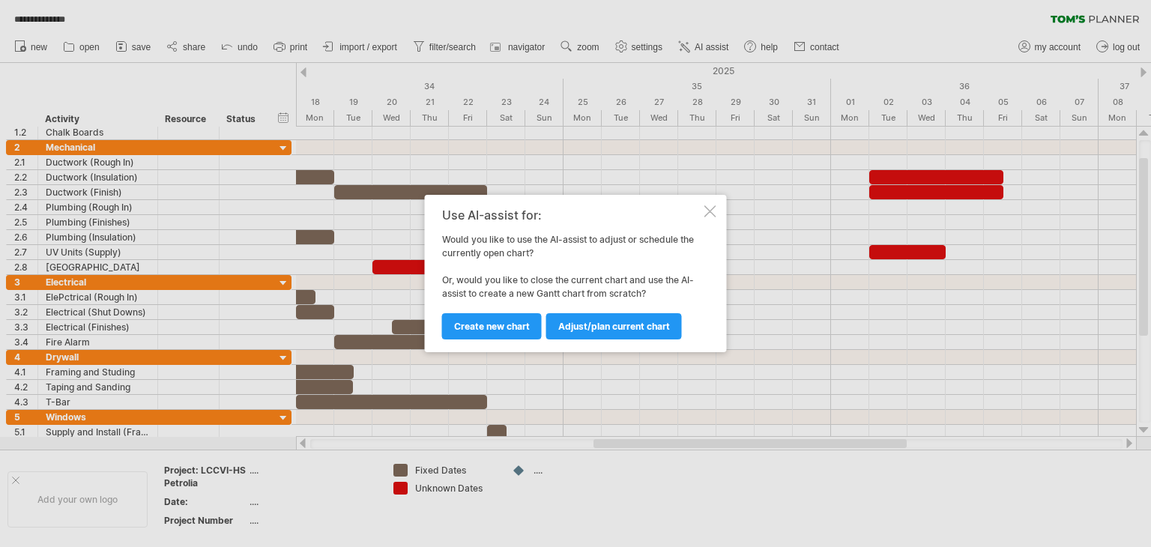
click at [708, 214] on div at bounding box center [711, 211] width 12 height 12
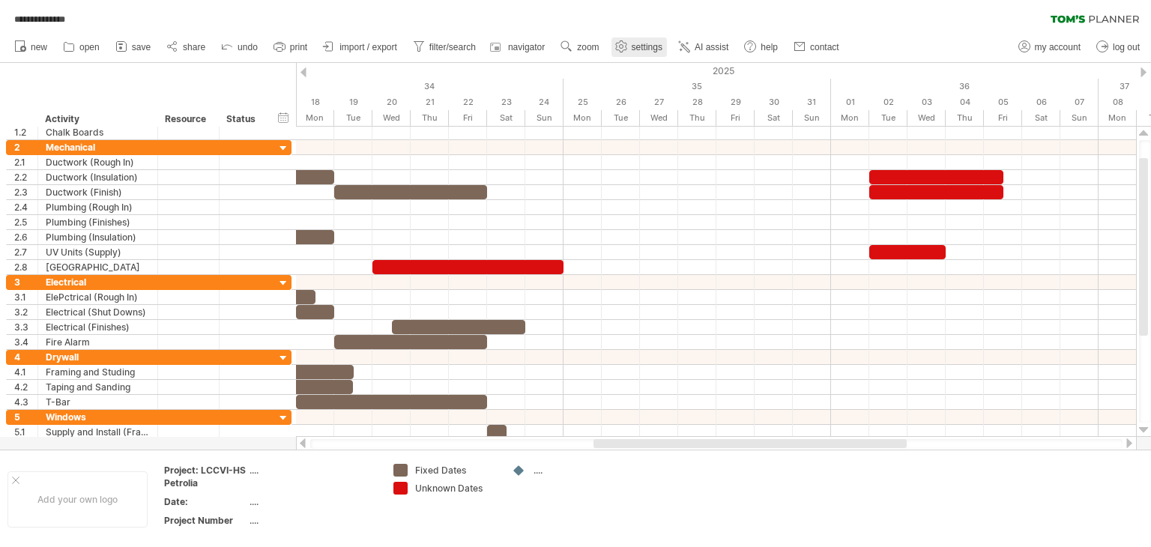
click at [644, 46] on span "settings" at bounding box center [647, 47] width 31 height 10
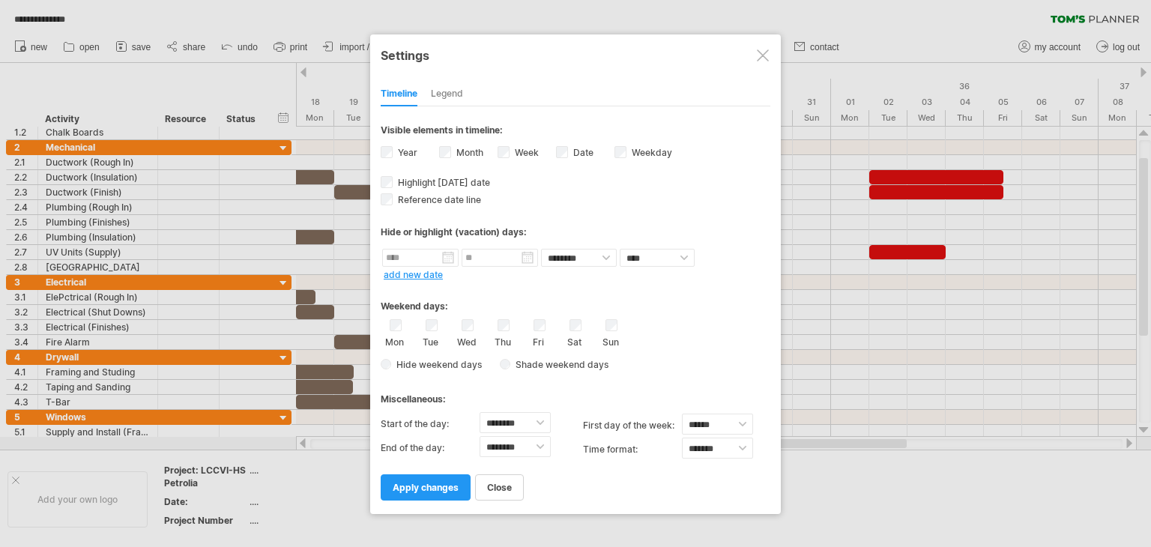
click at [764, 55] on div at bounding box center [763, 55] width 12 height 12
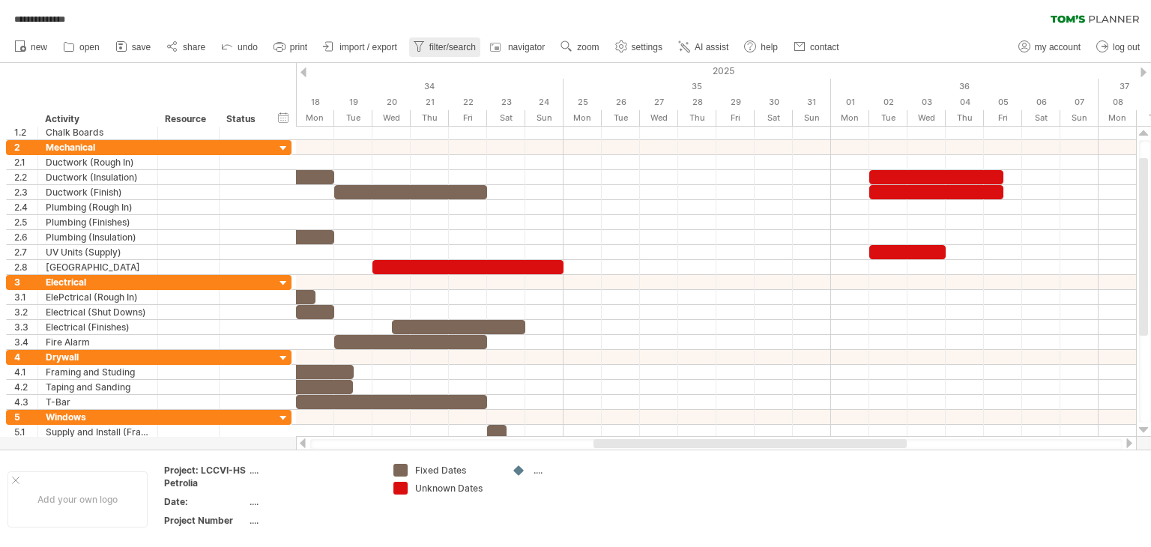
click at [446, 47] on span "filter/search" at bounding box center [453, 47] width 46 height 10
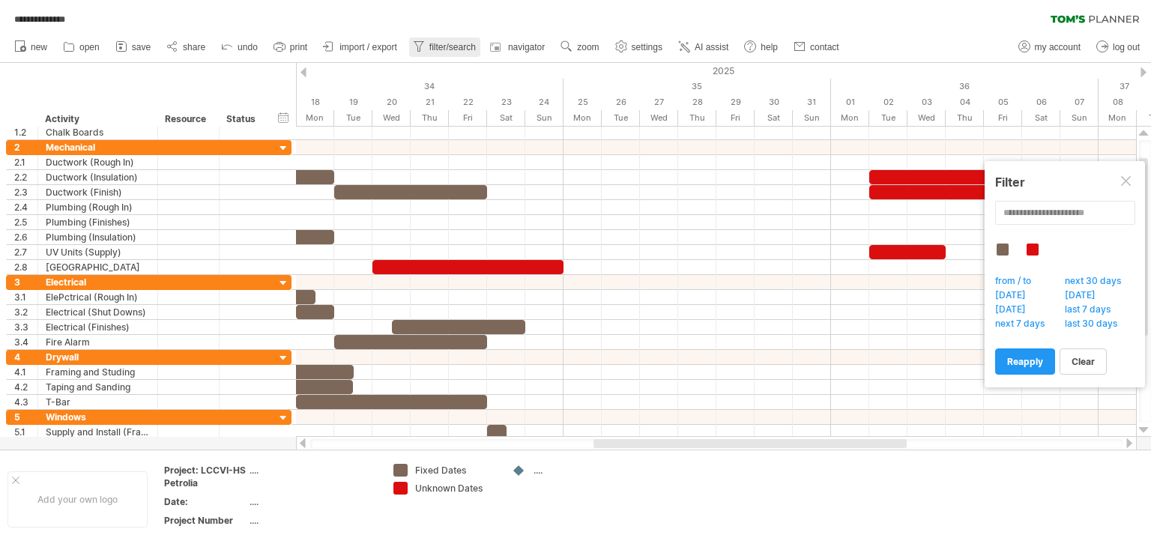
click at [445, 49] on span "filter/search" at bounding box center [453, 47] width 46 height 10
click at [372, 49] on span "import / export" at bounding box center [369, 47] width 58 height 10
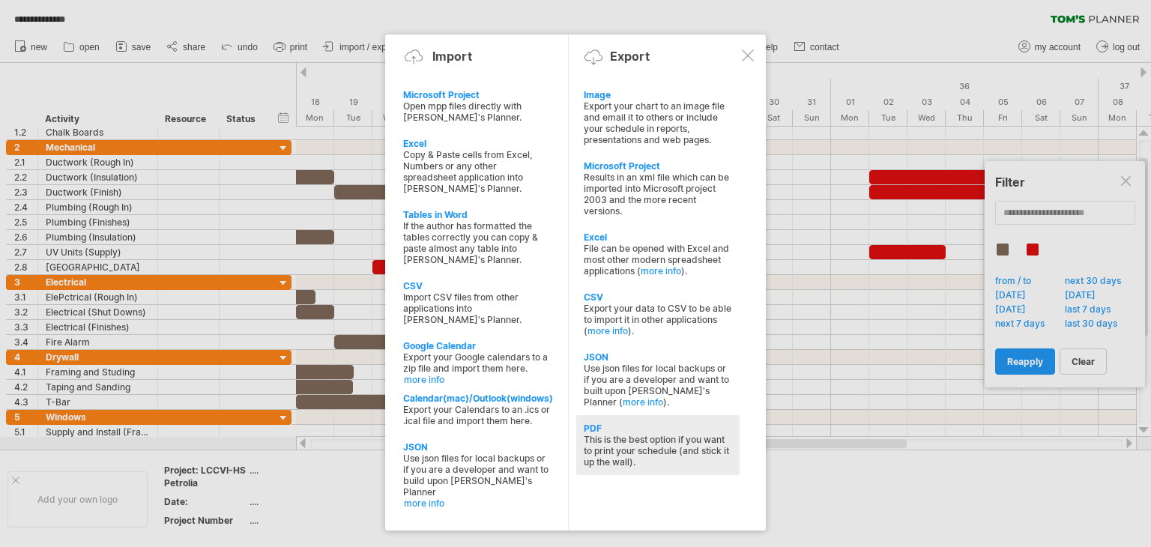
click at [594, 430] on div "PDF" at bounding box center [658, 428] width 148 height 11
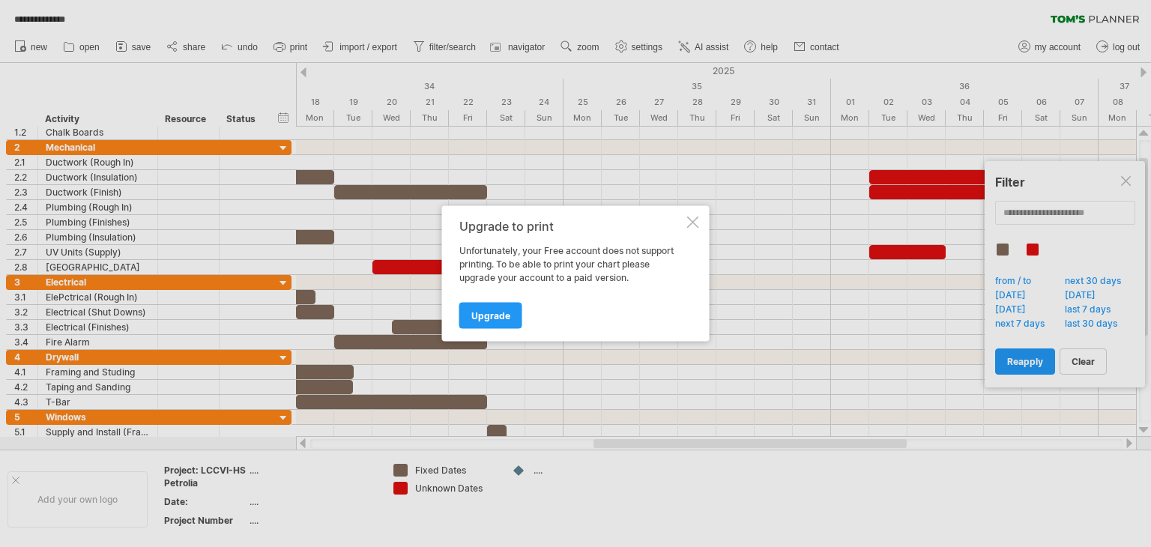
click at [693, 222] on div at bounding box center [693, 223] width 12 height 12
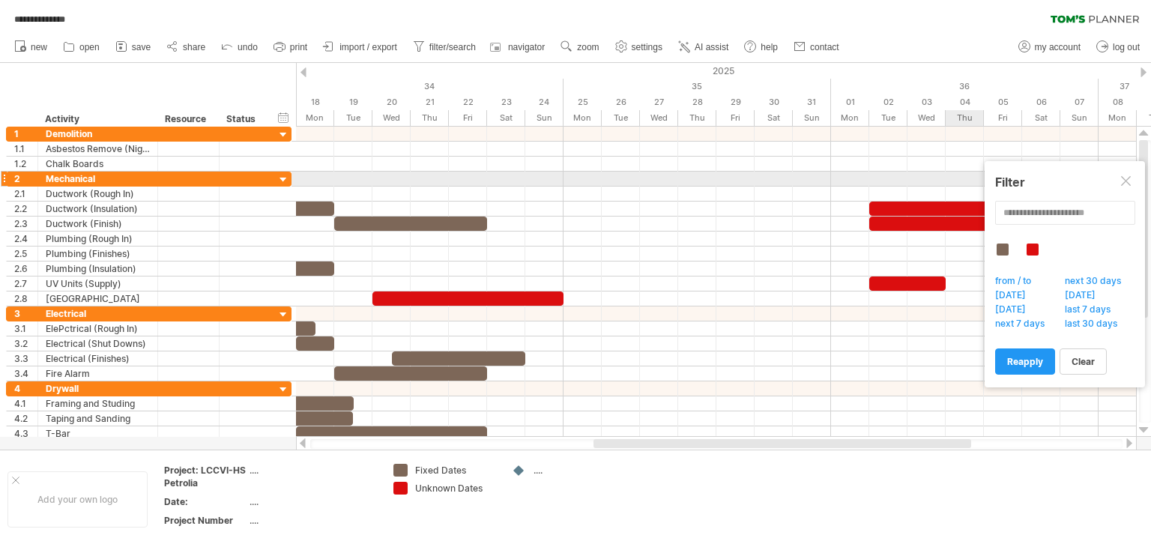
click at [1127, 181] on div at bounding box center [1127, 182] width 12 height 12
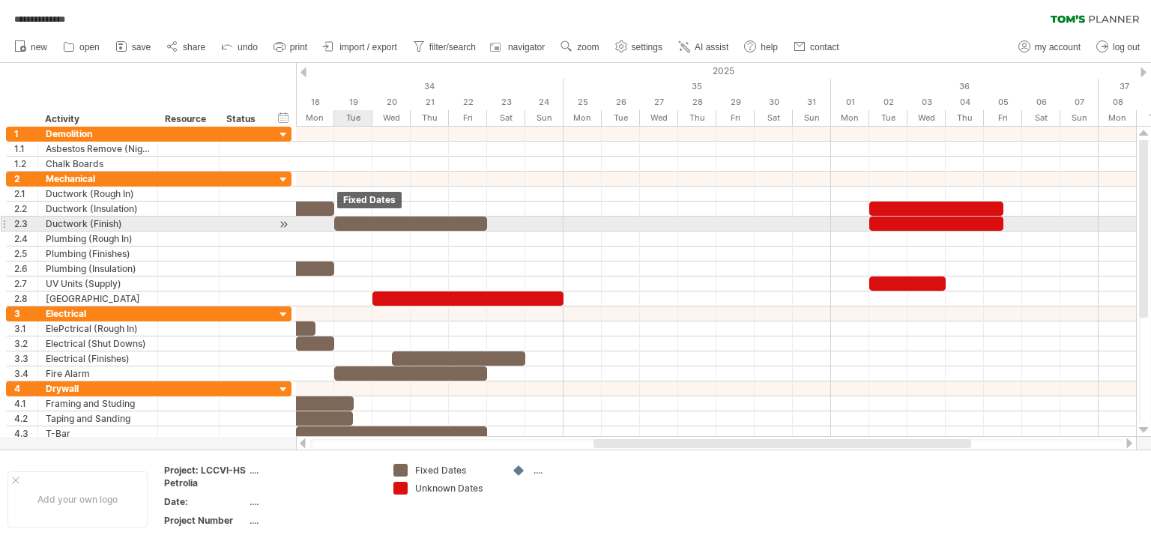
click at [338, 223] on div at bounding box center [410, 224] width 153 height 14
click at [335, 220] on span at bounding box center [334, 224] width 6 height 14
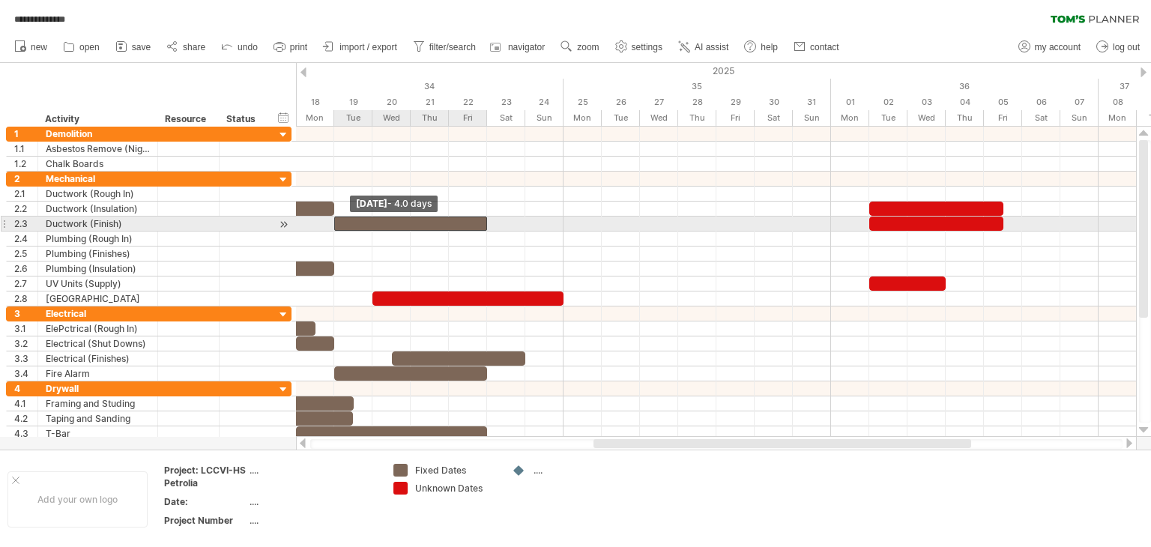
click at [335, 220] on span at bounding box center [334, 224] width 6 height 14
click at [339, 220] on div at bounding box center [410, 224] width 153 height 14
click at [335, 220] on span at bounding box center [334, 224] width 6 height 14
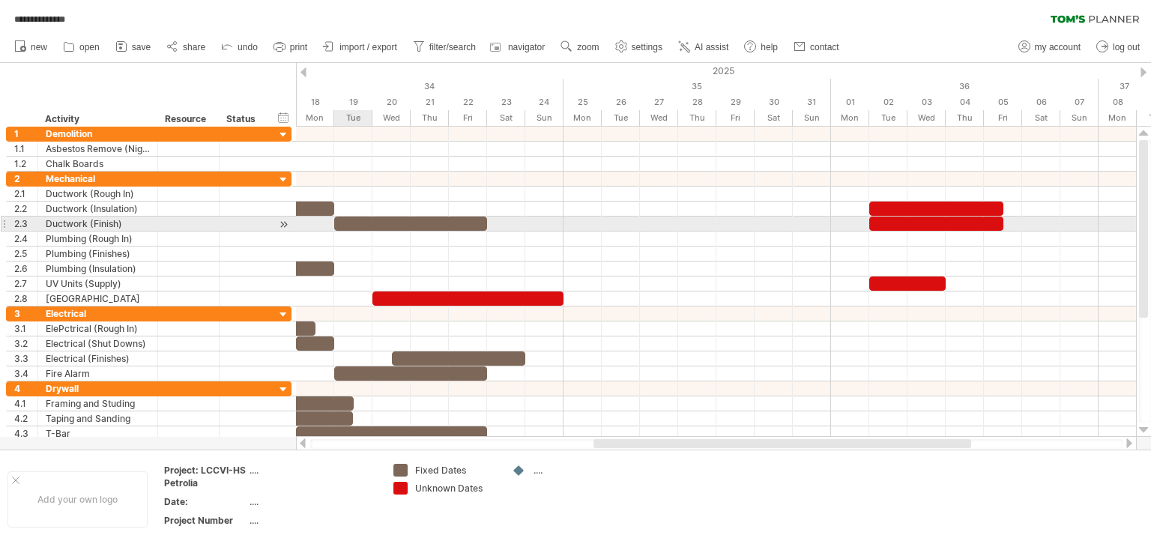
click at [335, 220] on span at bounding box center [334, 224] width 6 height 14
click at [486, 223] on span at bounding box center [487, 224] width 6 height 14
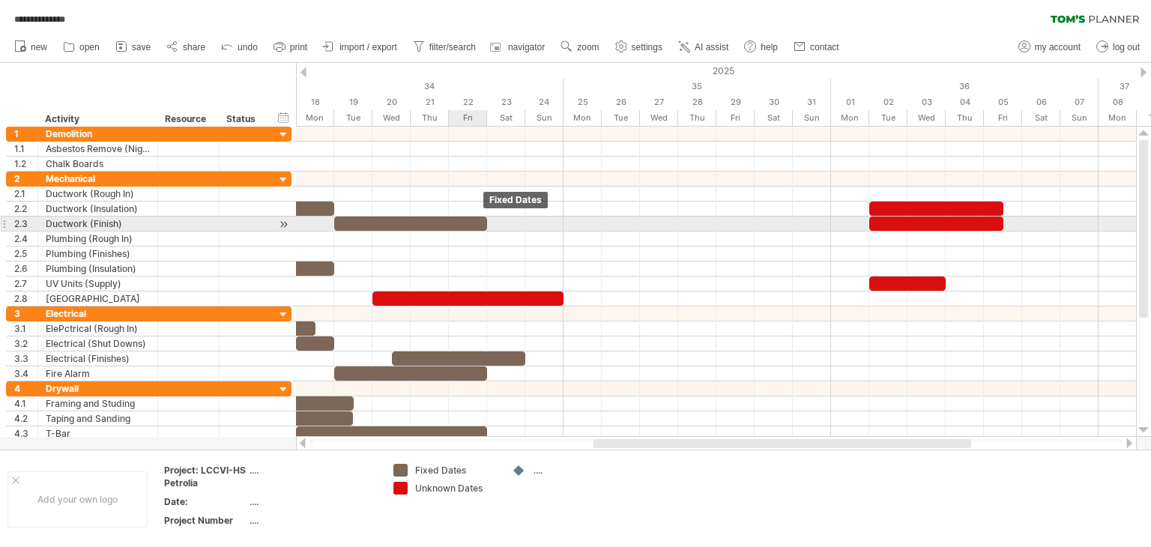
click at [486, 223] on span at bounding box center [487, 224] width 6 height 14
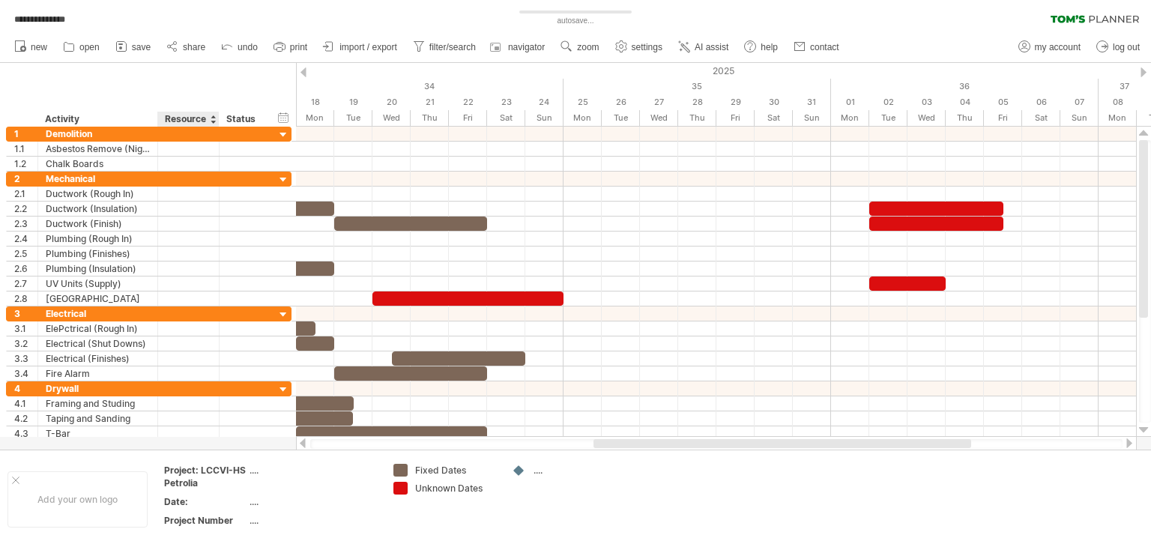
click at [190, 116] on div "Resource" at bounding box center [188, 119] width 46 height 15
click at [286, 120] on div "hide start/end/duration show start/end/duration" at bounding box center [284, 117] width 14 height 16
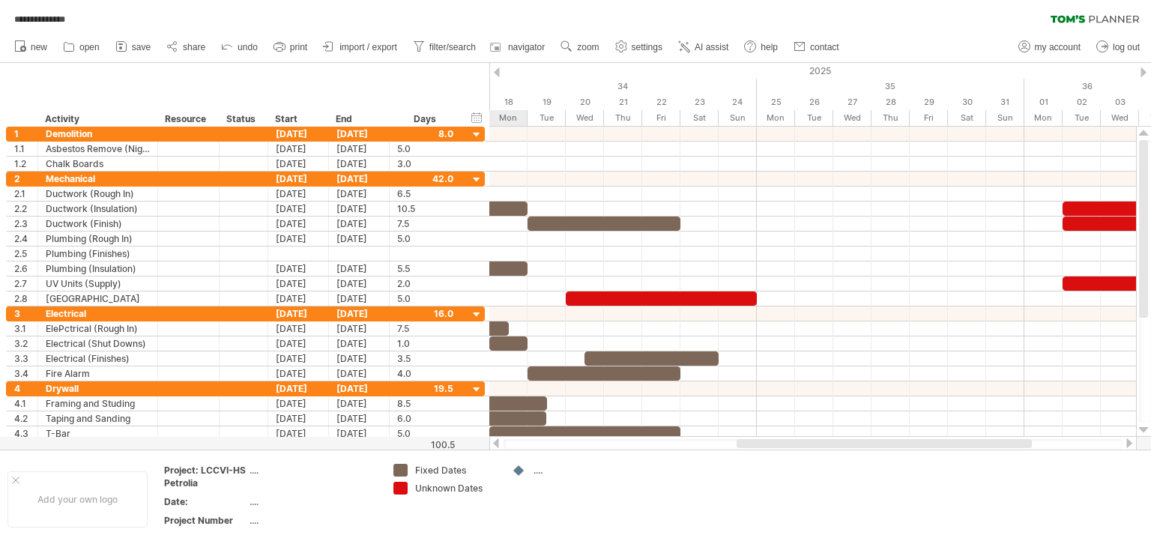
click at [499, 445] on div at bounding box center [496, 444] width 12 height 10
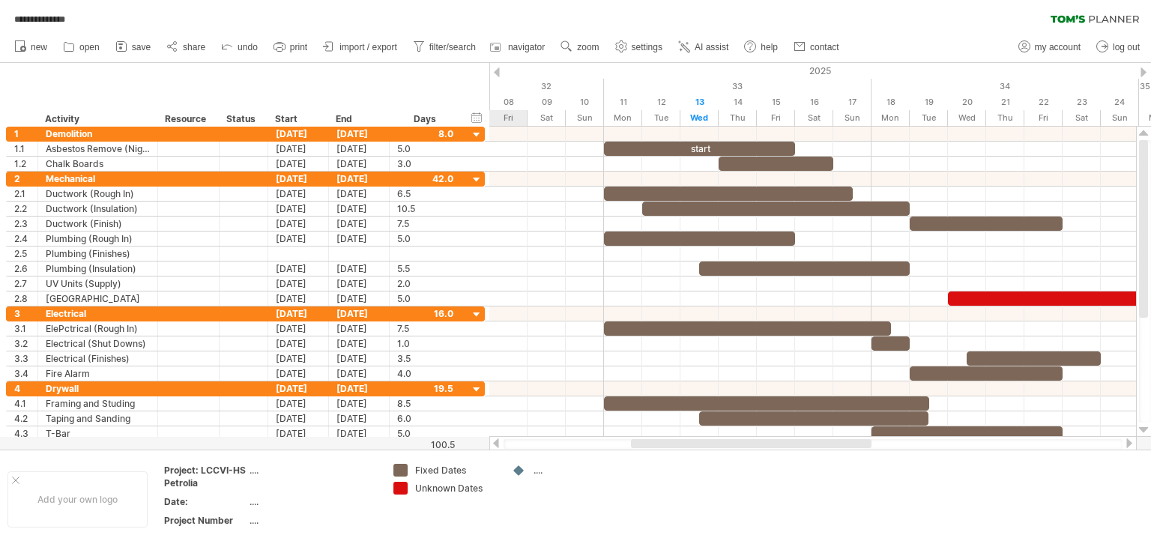
click at [499, 445] on div at bounding box center [496, 444] width 12 height 10
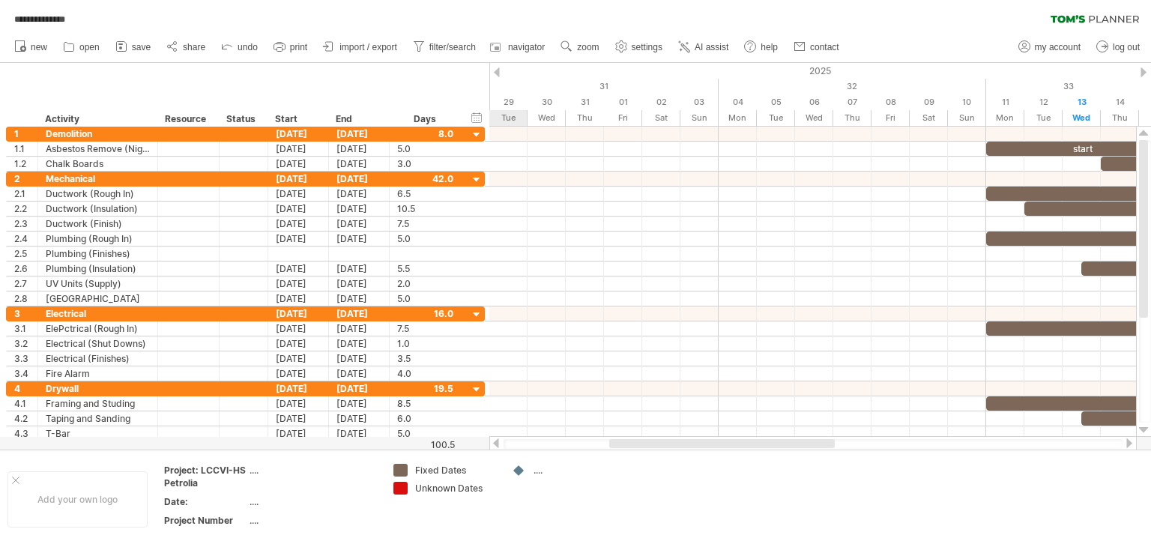
click at [1128, 442] on div at bounding box center [1130, 444] width 12 height 10
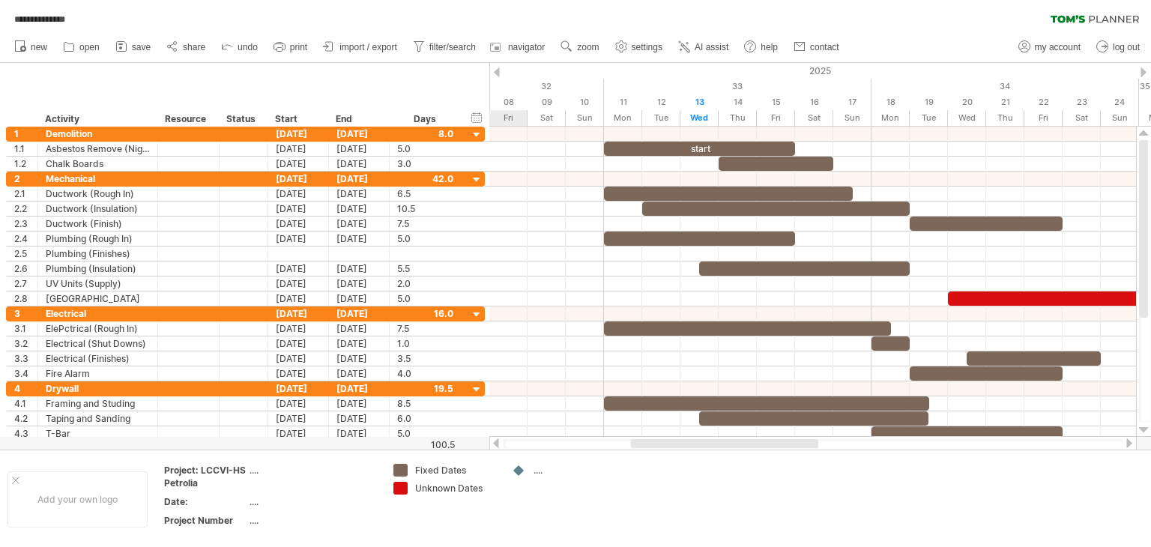
click at [1128, 442] on div at bounding box center [1130, 444] width 12 height 10
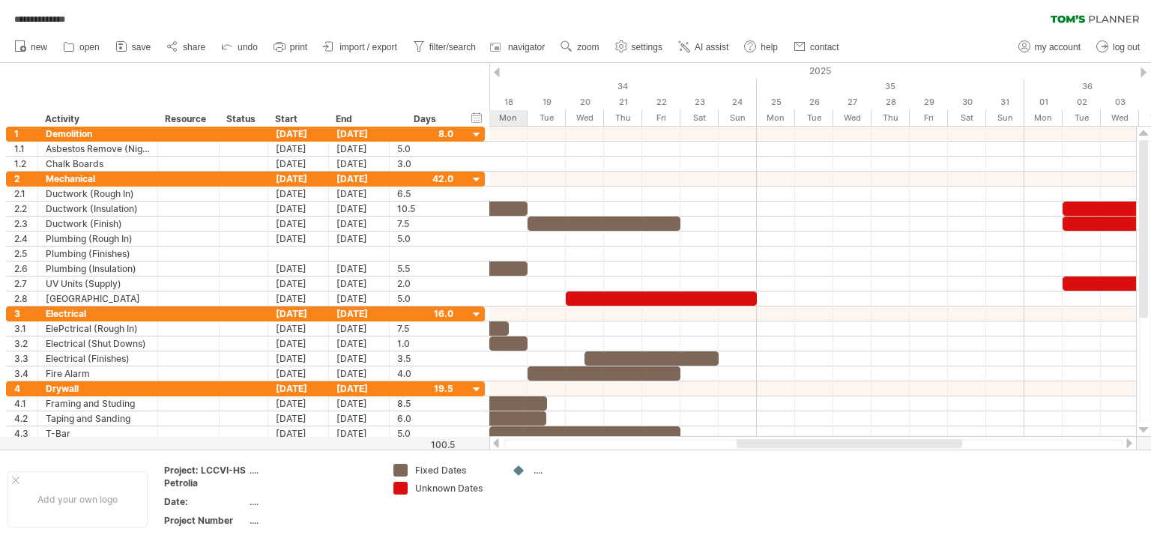
click at [1128, 442] on div at bounding box center [1130, 444] width 12 height 10
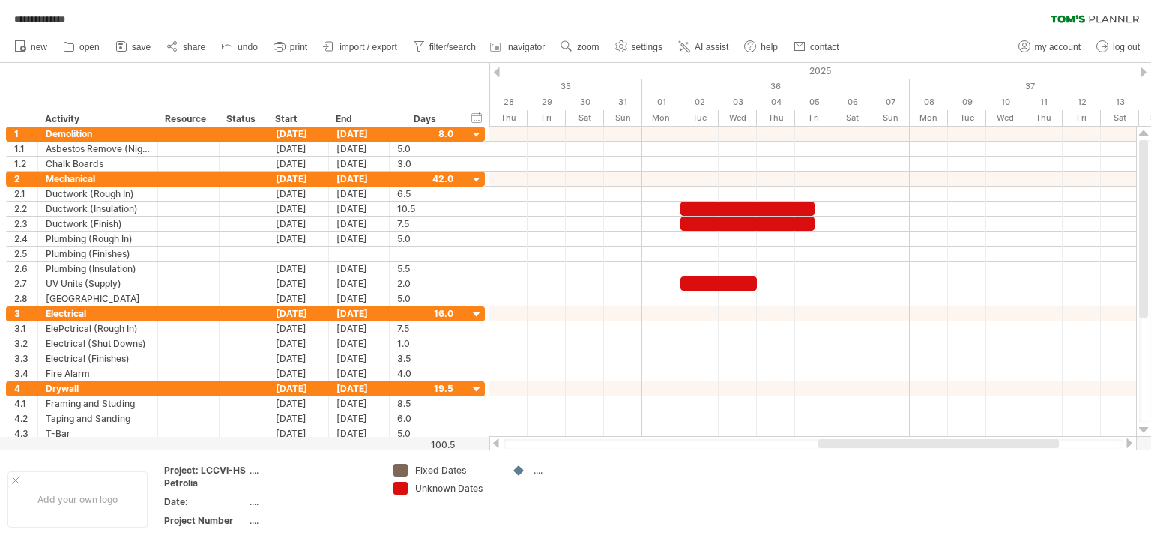
click at [495, 445] on div at bounding box center [496, 444] width 12 height 10
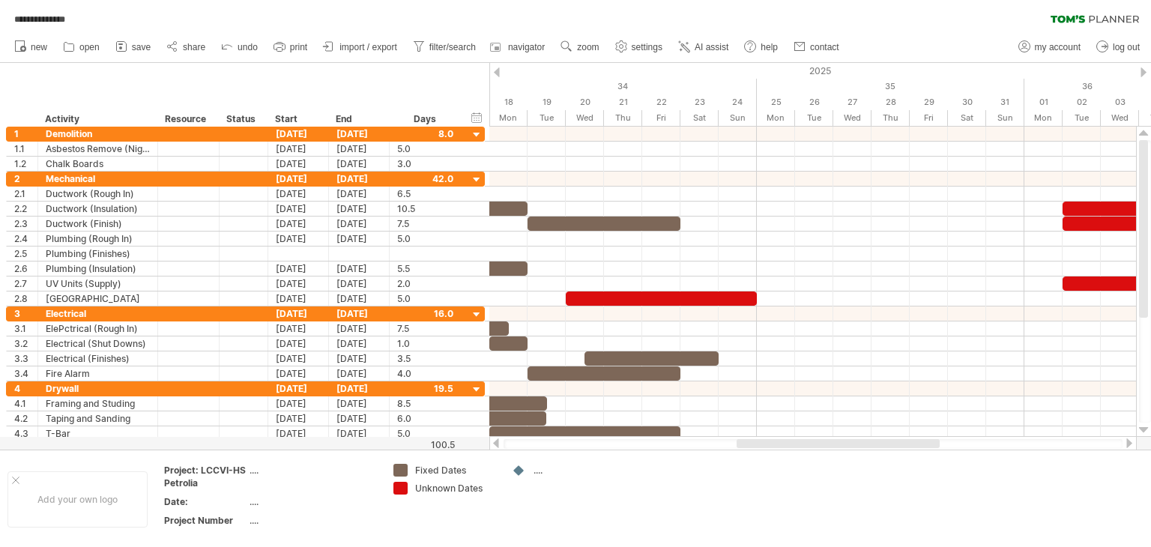
click at [495, 445] on div at bounding box center [496, 444] width 12 height 10
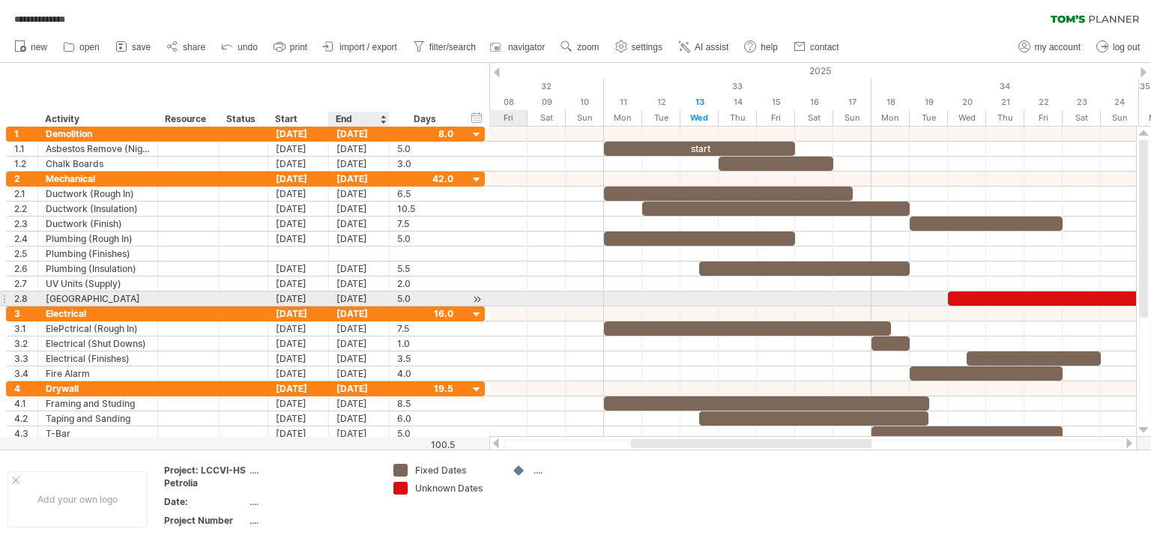
click at [355, 296] on div "[DATE]" at bounding box center [359, 299] width 61 height 14
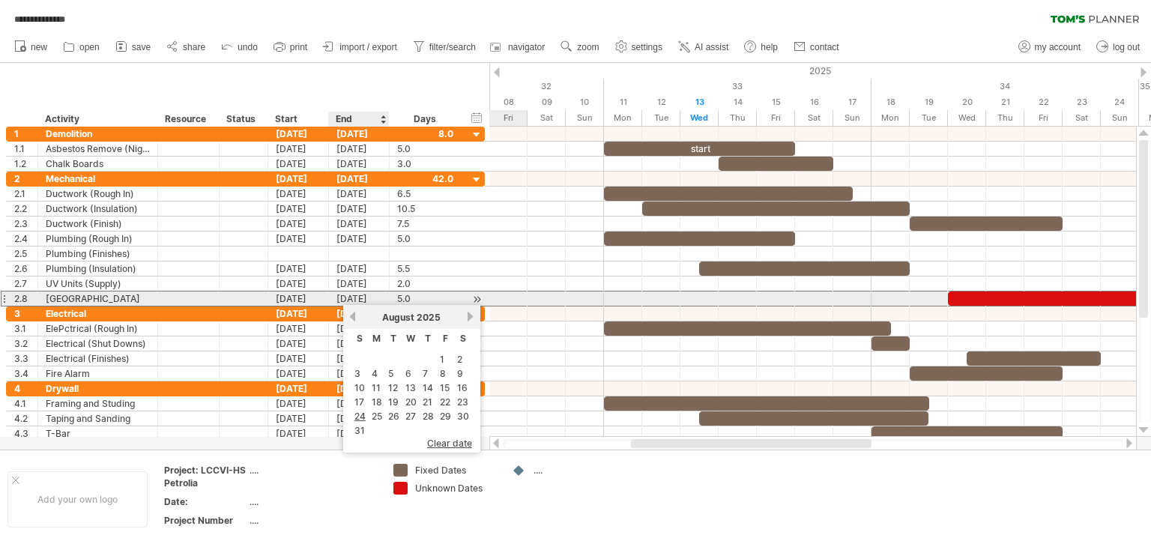
click at [355, 296] on div "[DATE]" at bounding box center [359, 299] width 61 height 14
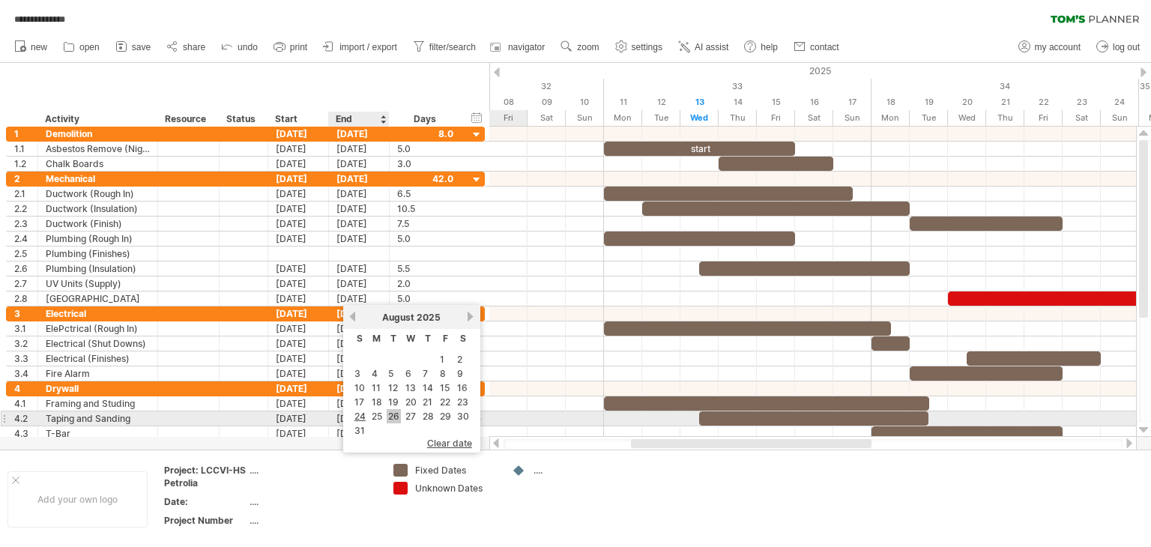
click at [392, 412] on link "26" at bounding box center [394, 416] width 14 height 14
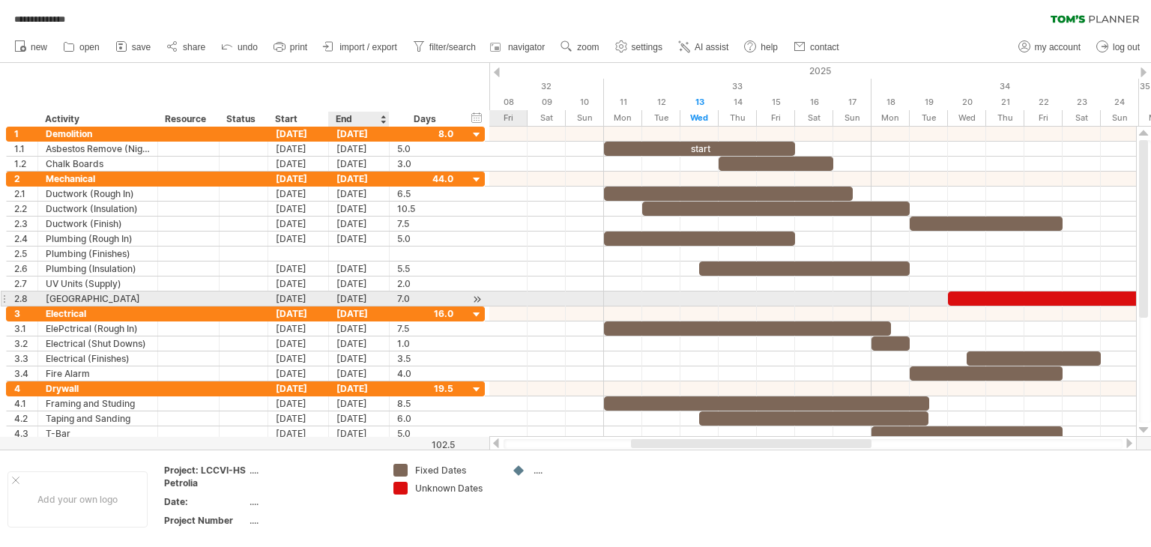
click at [362, 296] on div "[DATE]" at bounding box center [359, 299] width 61 height 14
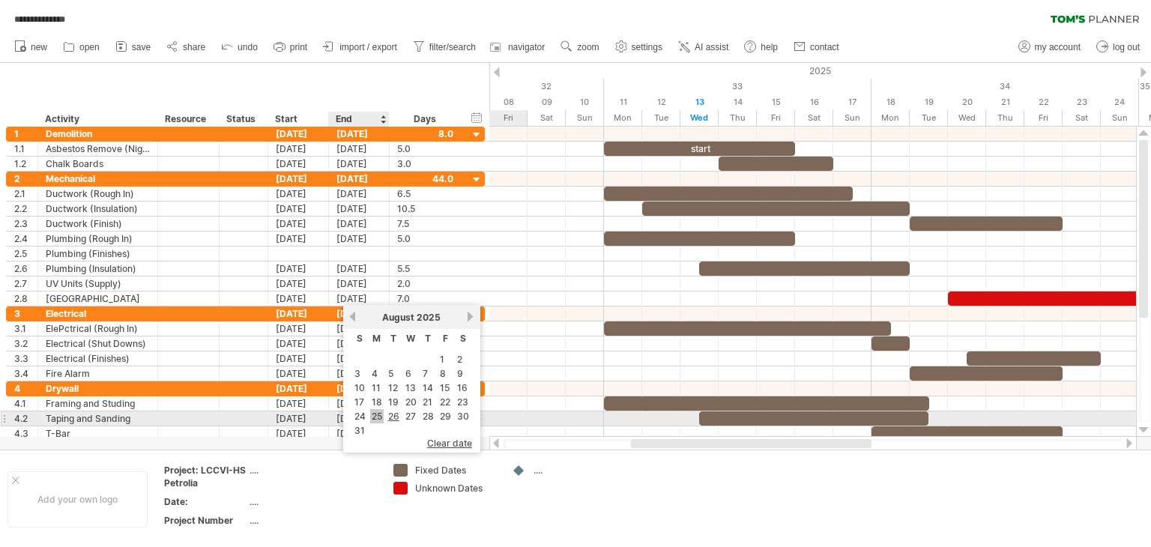
click at [381, 415] on link "25" at bounding box center [376, 416] width 13 height 14
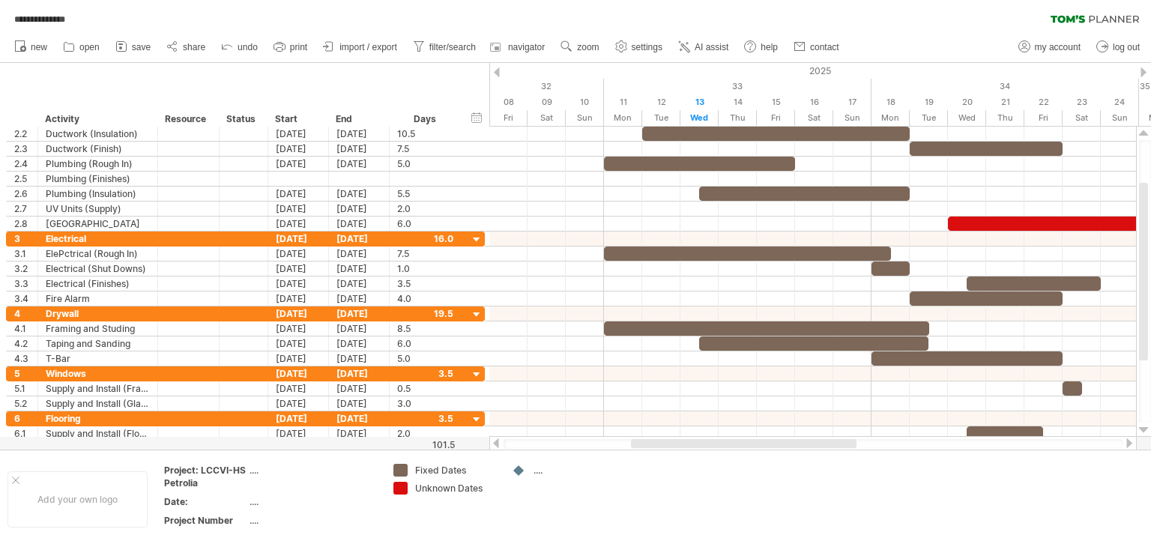
click at [1130, 439] on div at bounding box center [1130, 444] width 12 height 10
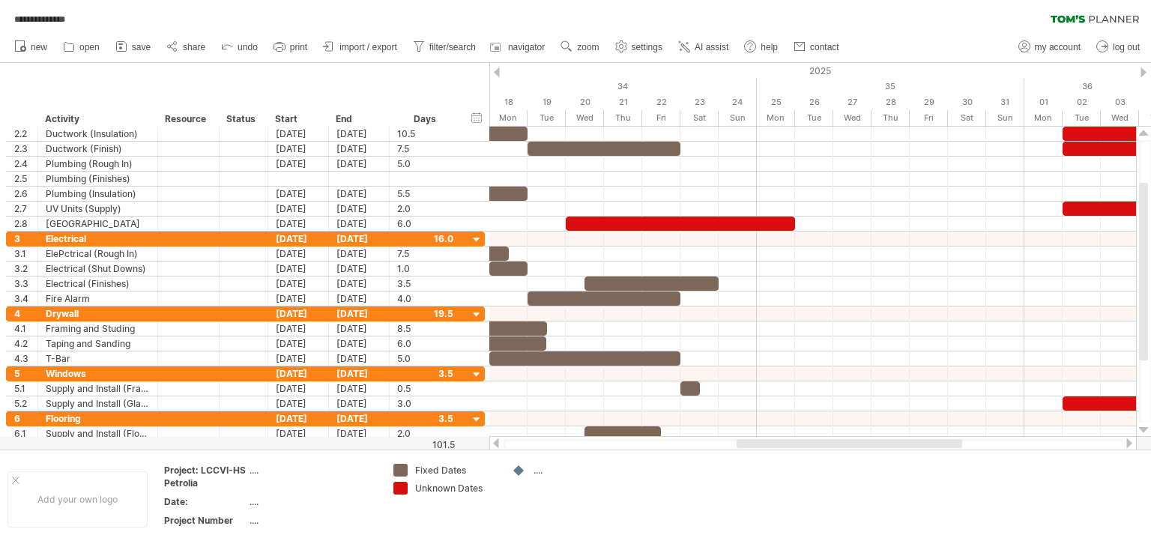
click at [1130, 439] on div at bounding box center [1130, 444] width 12 height 10
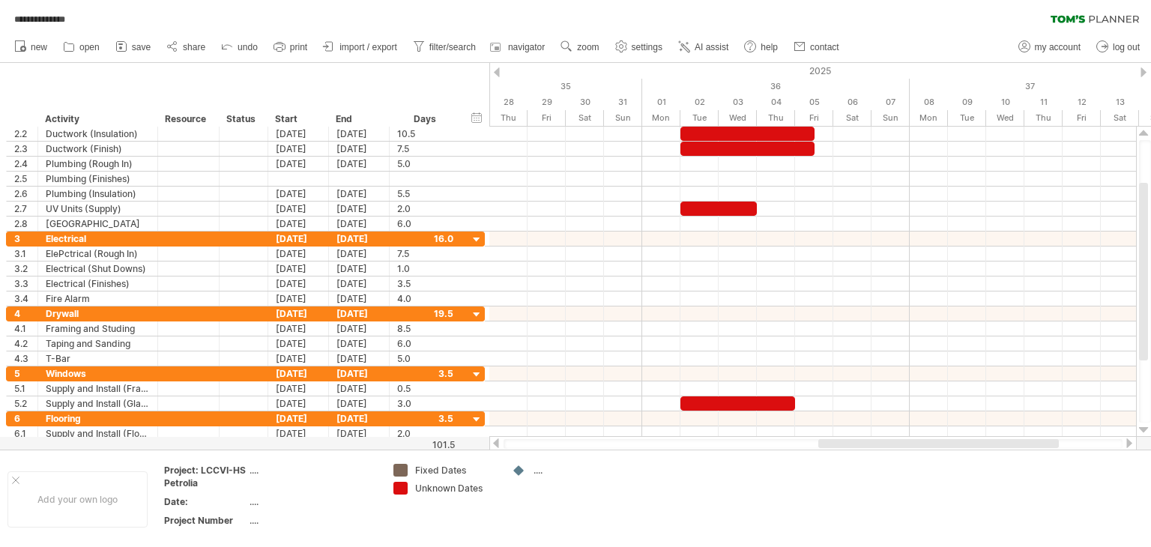
click at [498, 445] on div at bounding box center [496, 444] width 12 height 10
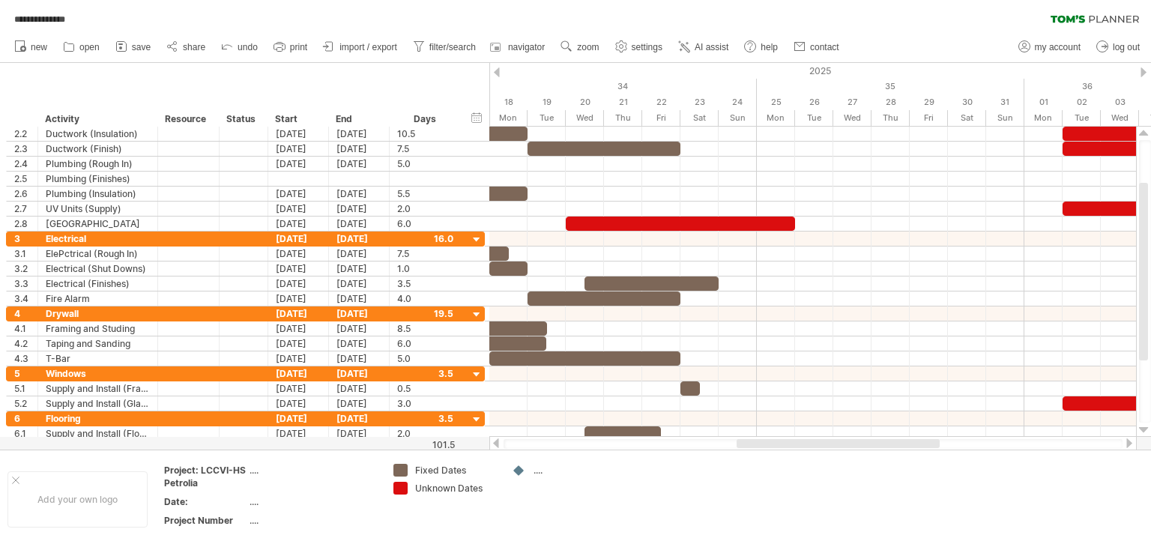
click at [498, 445] on div at bounding box center [496, 444] width 12 height 10
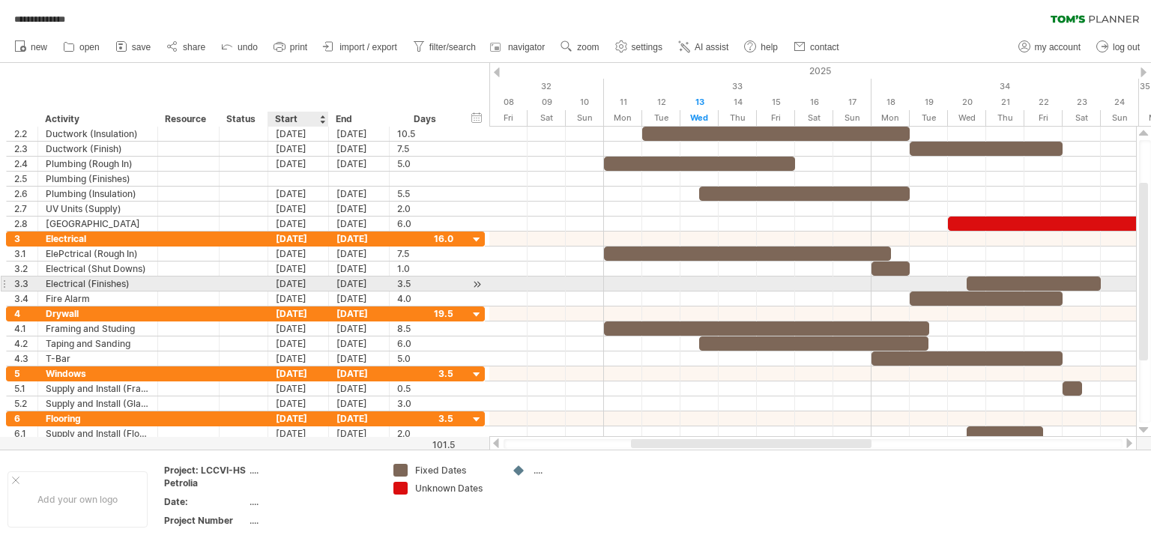
click at [291, 284] on div "[DATE]" at bounding box center [298, 284] width 61 height 14
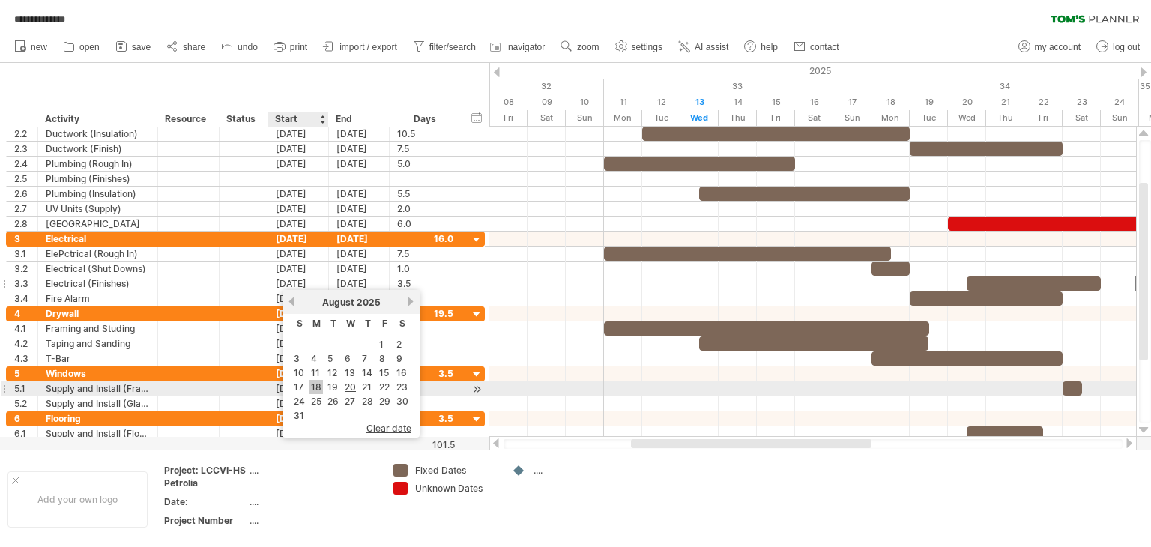
click at [319, 385] on link "18" at bounding box center [316, 387] width 13 height 14
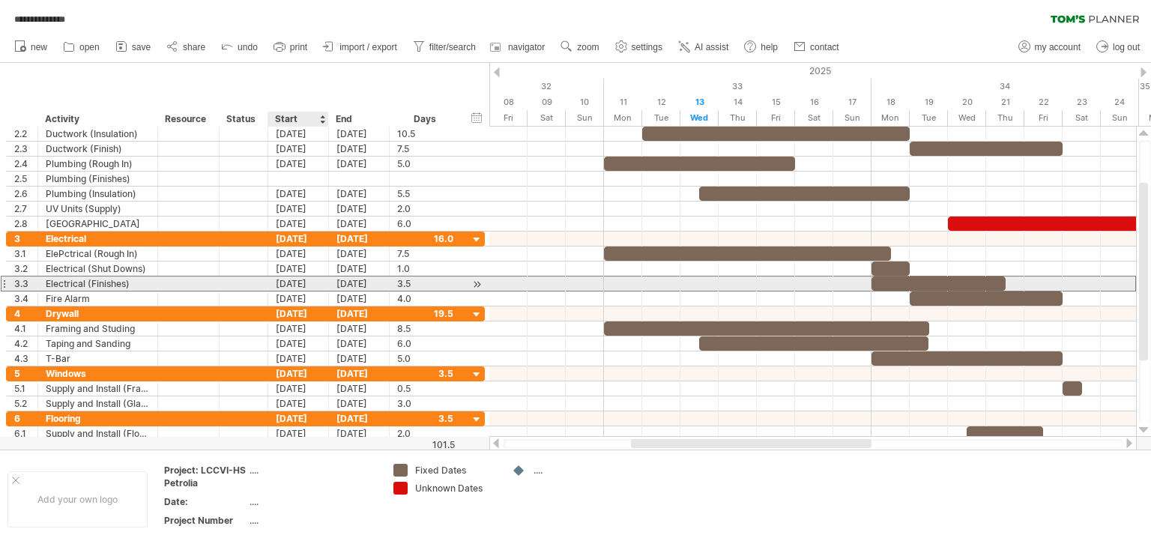
click at [298, 280] on div "[DATE]" at bounding box center [298, 284] width 61 height 14
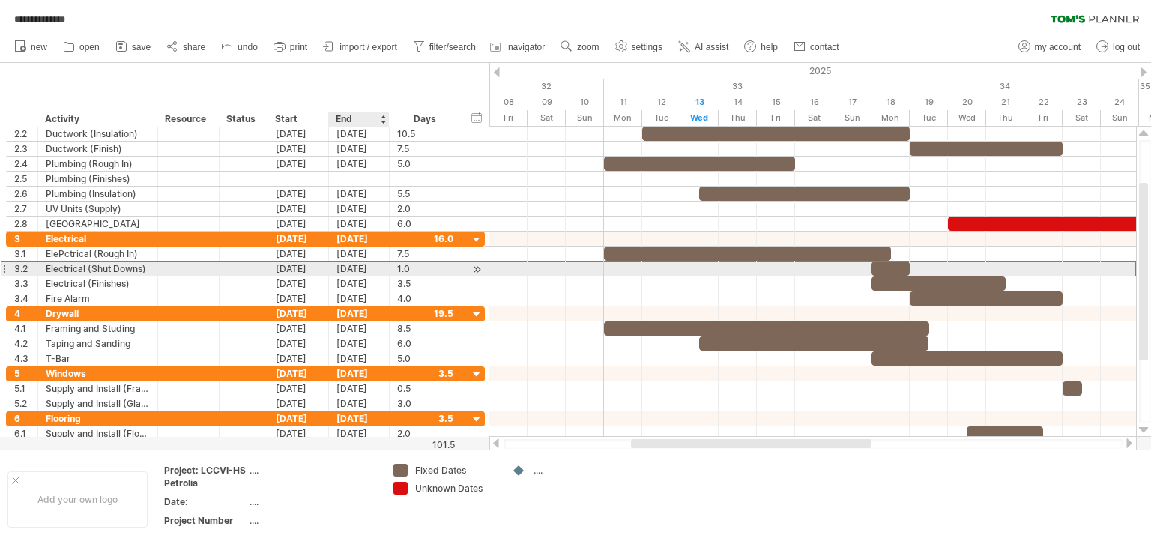
click at [360, 268] on div "[DATE]" at bounding box center [359, 269] width 61 height 14
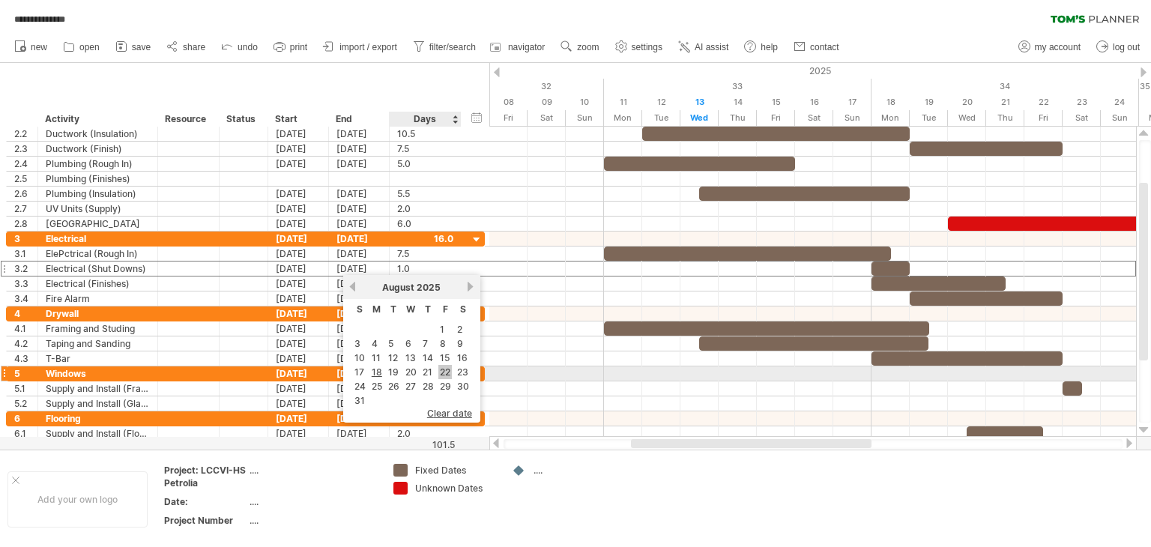
click at [444, 370] on link "22" at bounding box center [445, 372] width 13 height 14
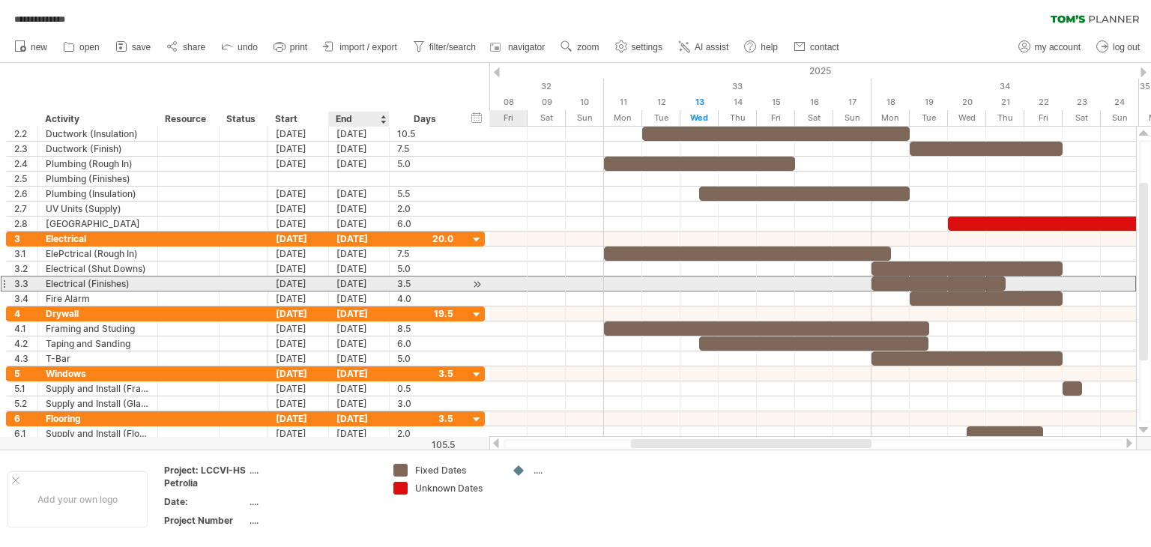
click at [361, 280] on div "[DATE]" at bounding box center [359, 284] width 61 height 14
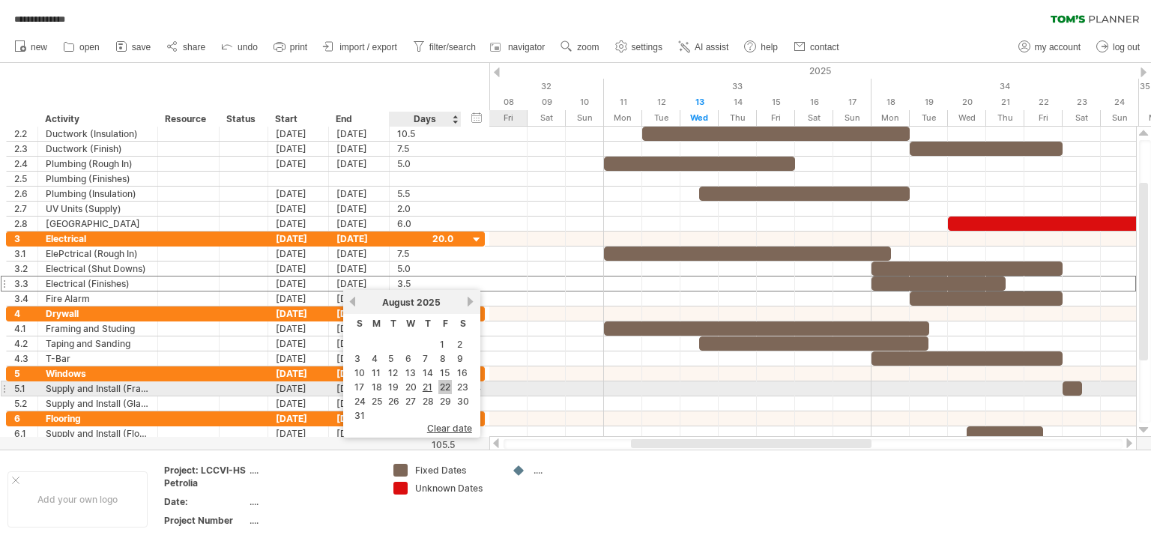
click at [447, 388] on link "22" at bounding box center [445, 387] width 13 height 14
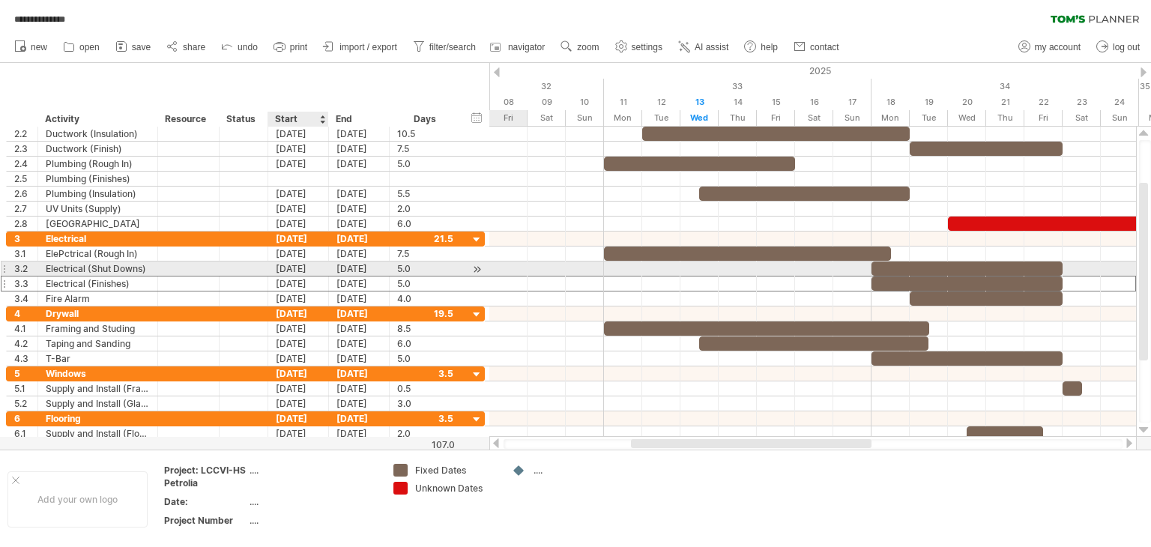
click at [304, 269] on div "[DATE]" at bounding box center [298, 269] width 61 height 14
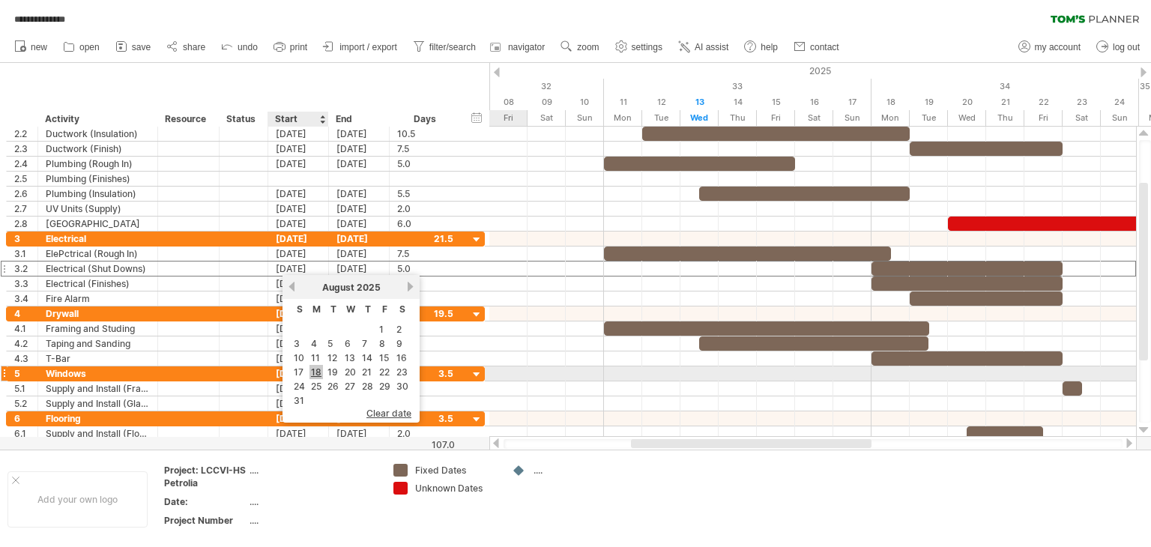
click at [315, 371] on link "18" at bounding box center [316, 372] width 13 height 14
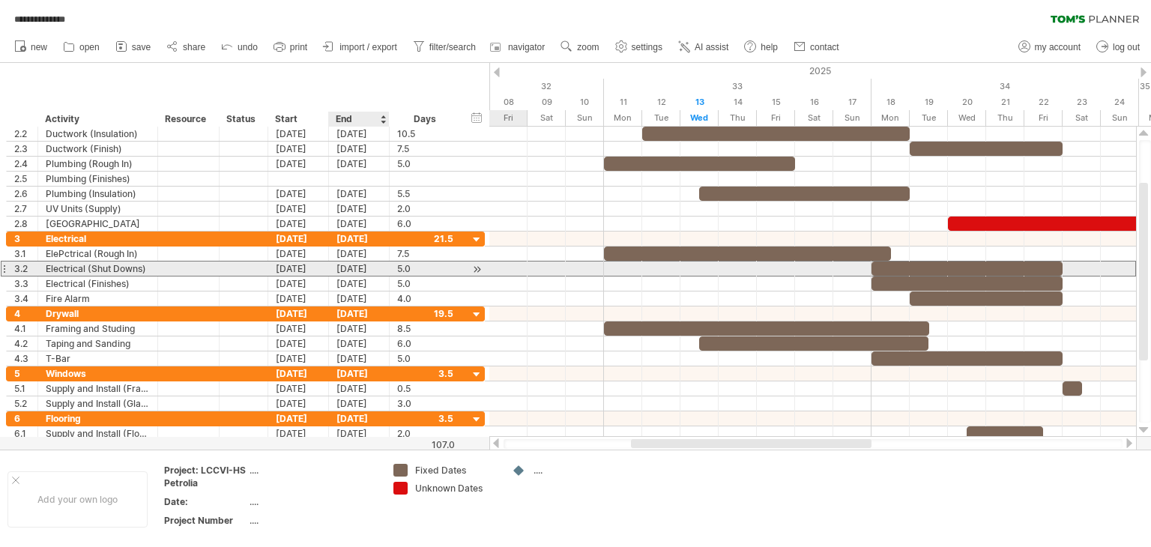
click at [353, 270] on div "[DATE]" at bounding box center [359, 269] width 61 height 14
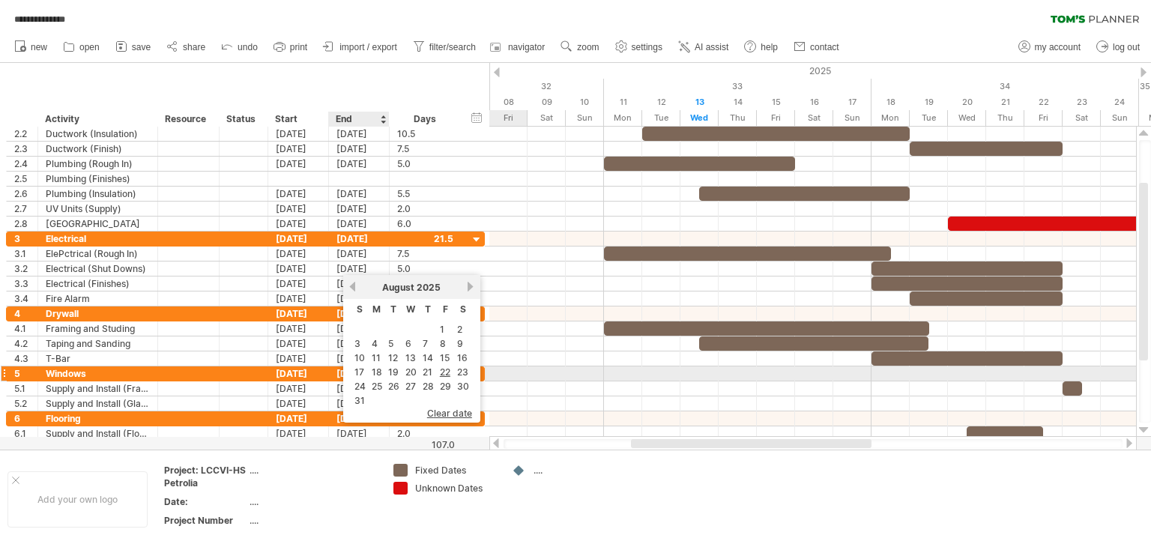
click at [395, 372] on link "19" at bounding box center [393, 372] width 13 height 14
